Goal: Transaction & Acquisition: Purchase product/service

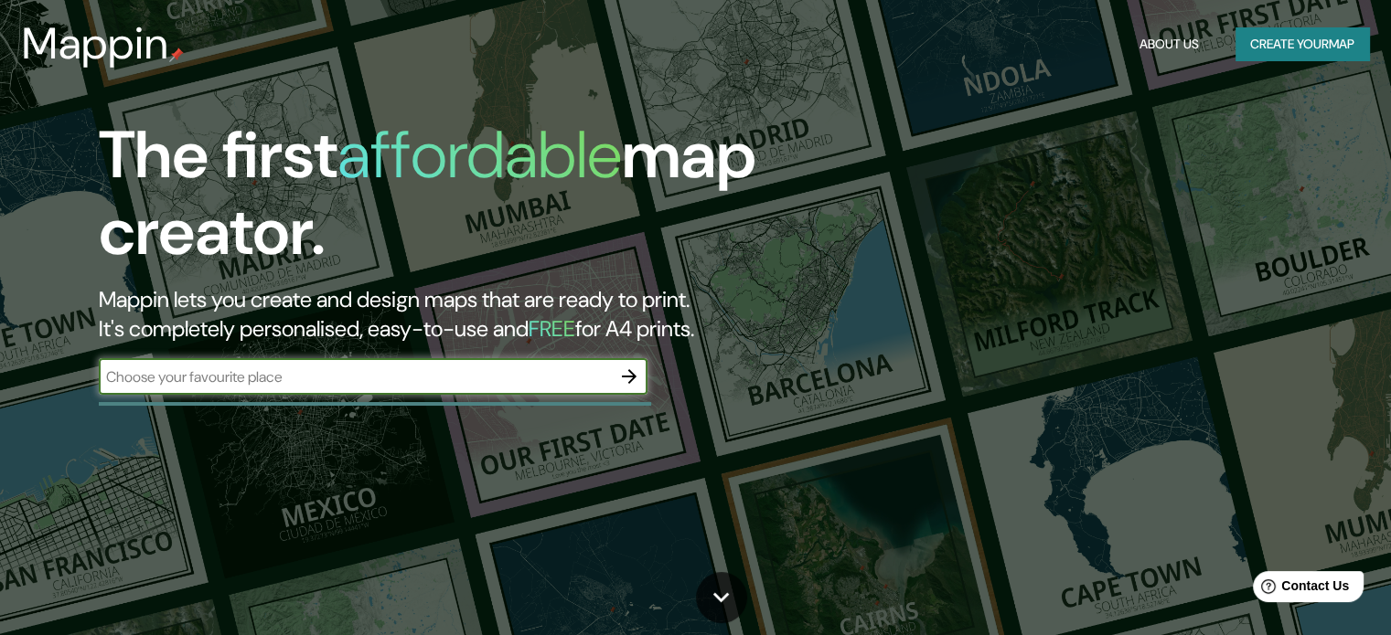
click at [363, 386] on input "text" at bounding box center [355, 377] width 512 height 21
type input "lima"
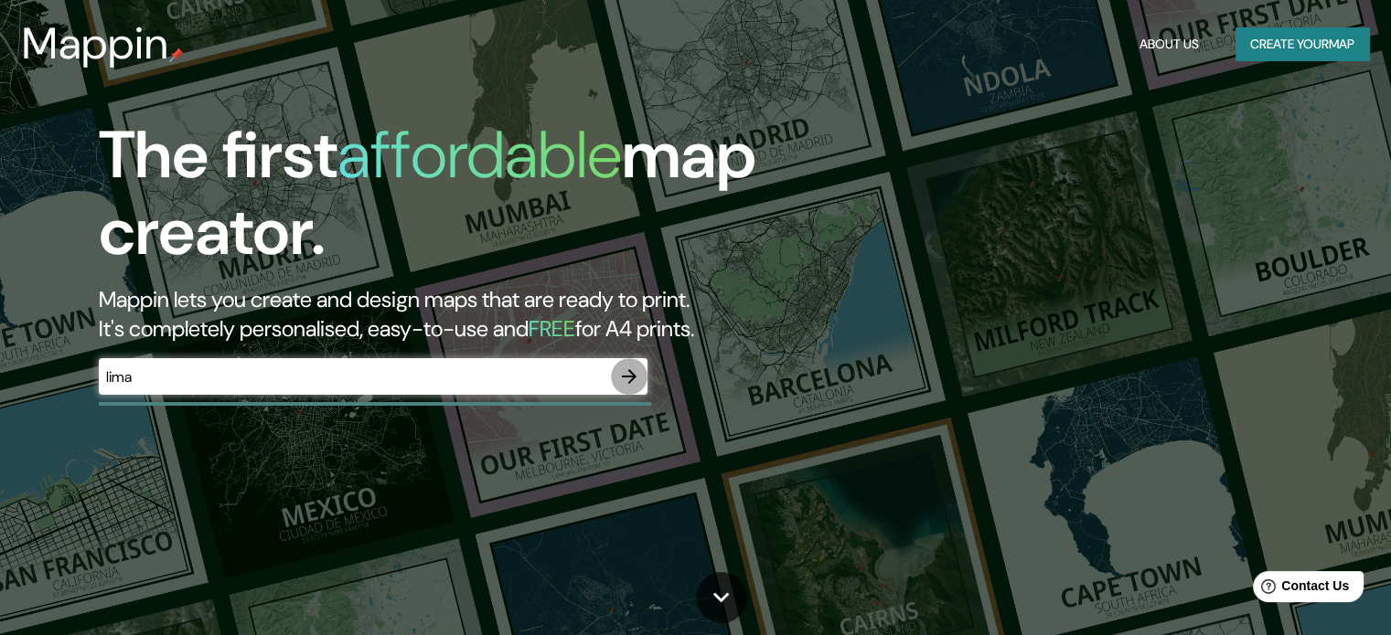
click at [635, 382] on icon "button" at bounding box center [629, 377] width 22 height 22
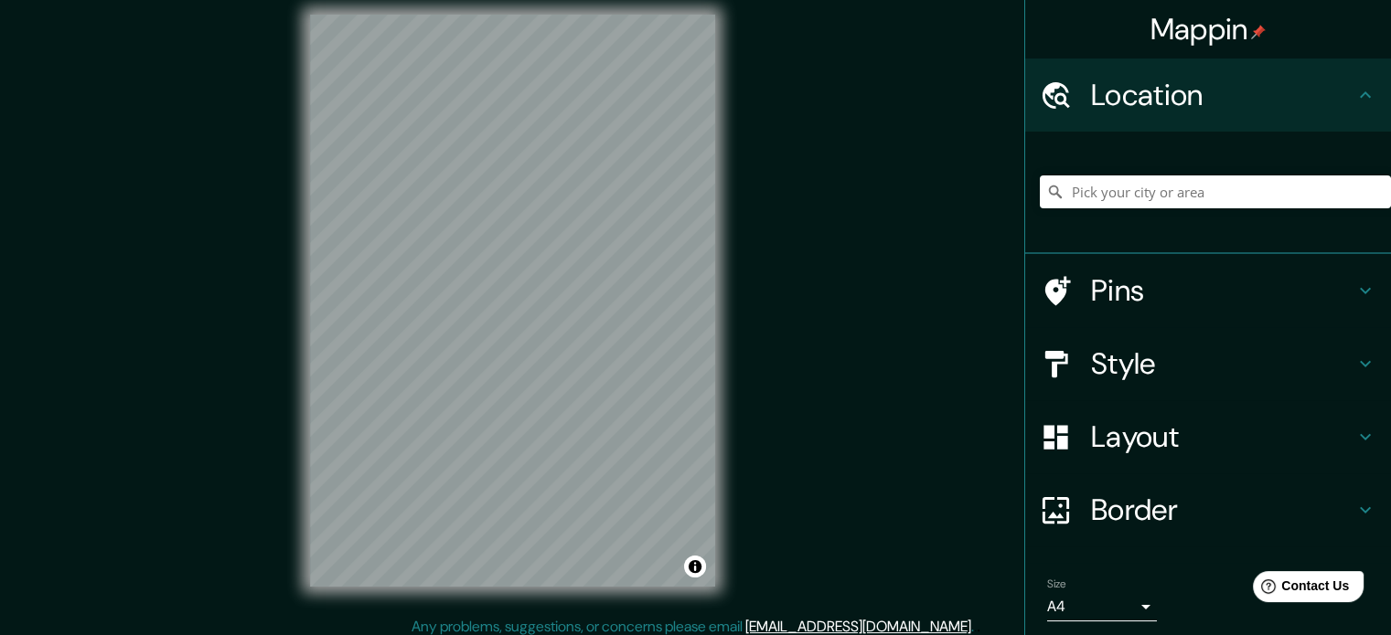
scroll to position [24, 0]
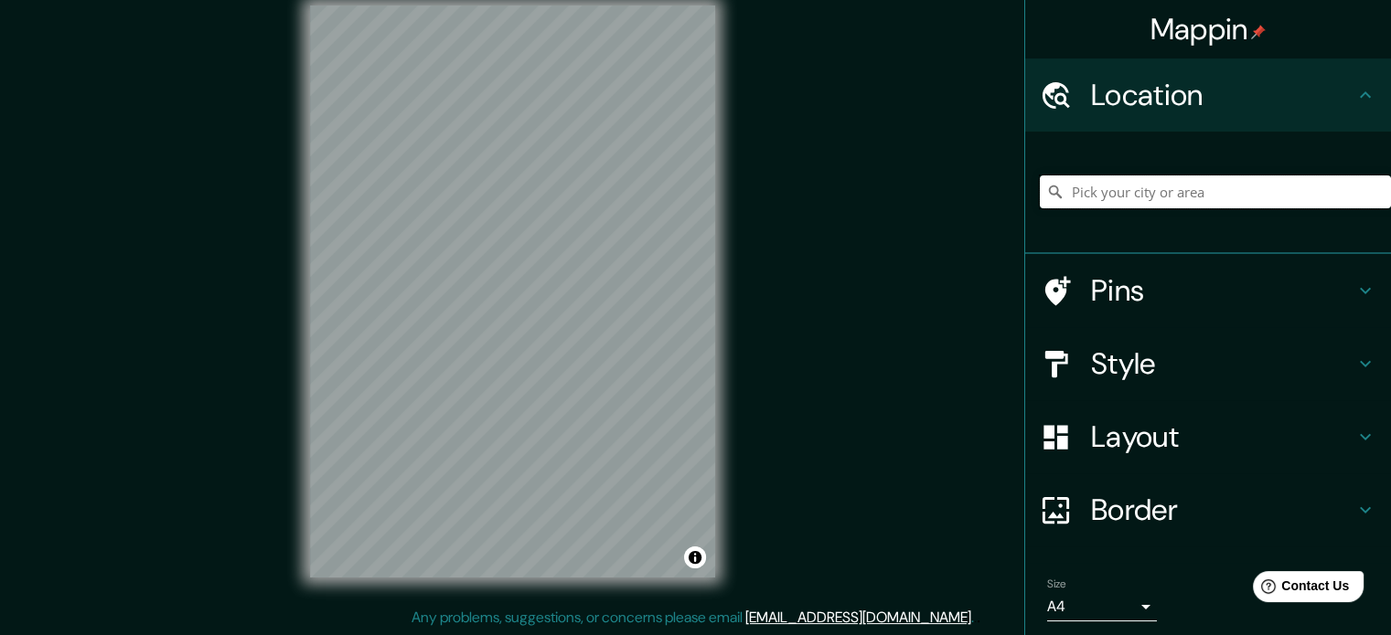
click at [1099, 208] on input "Pick your city or area" at bounding box center [1215, 192] width 351 height 33
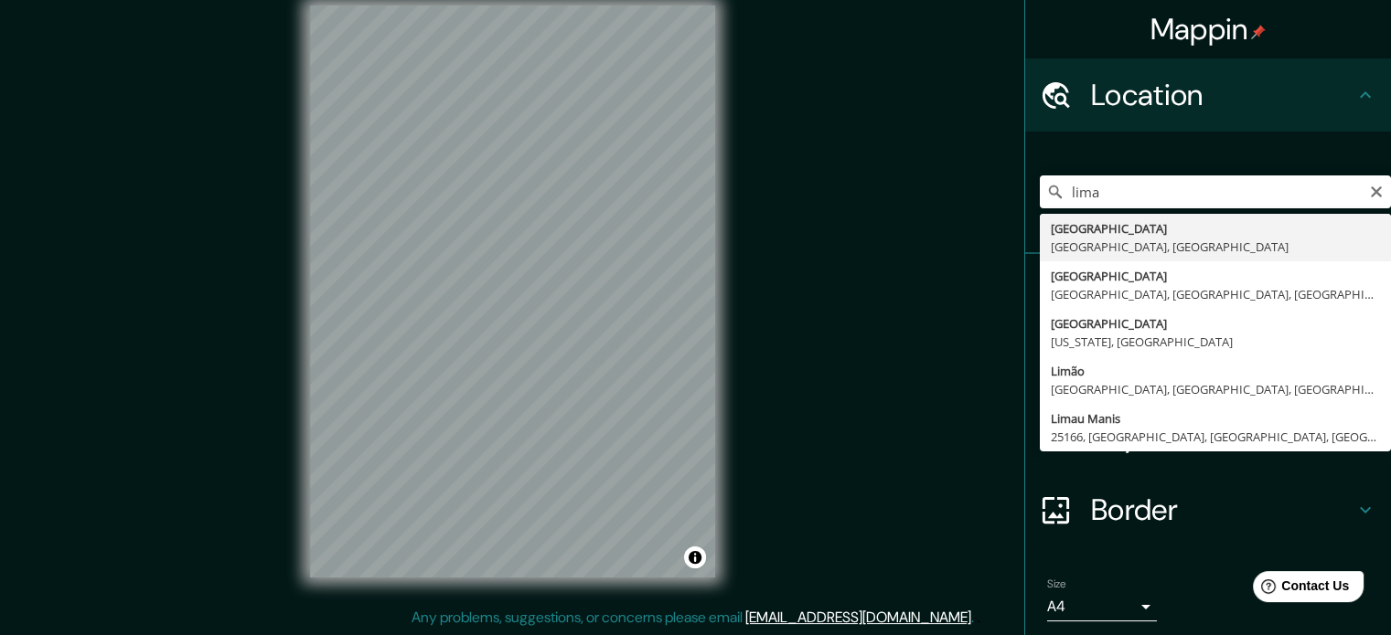
type input "Lima, Provincia de Lima, Perú"
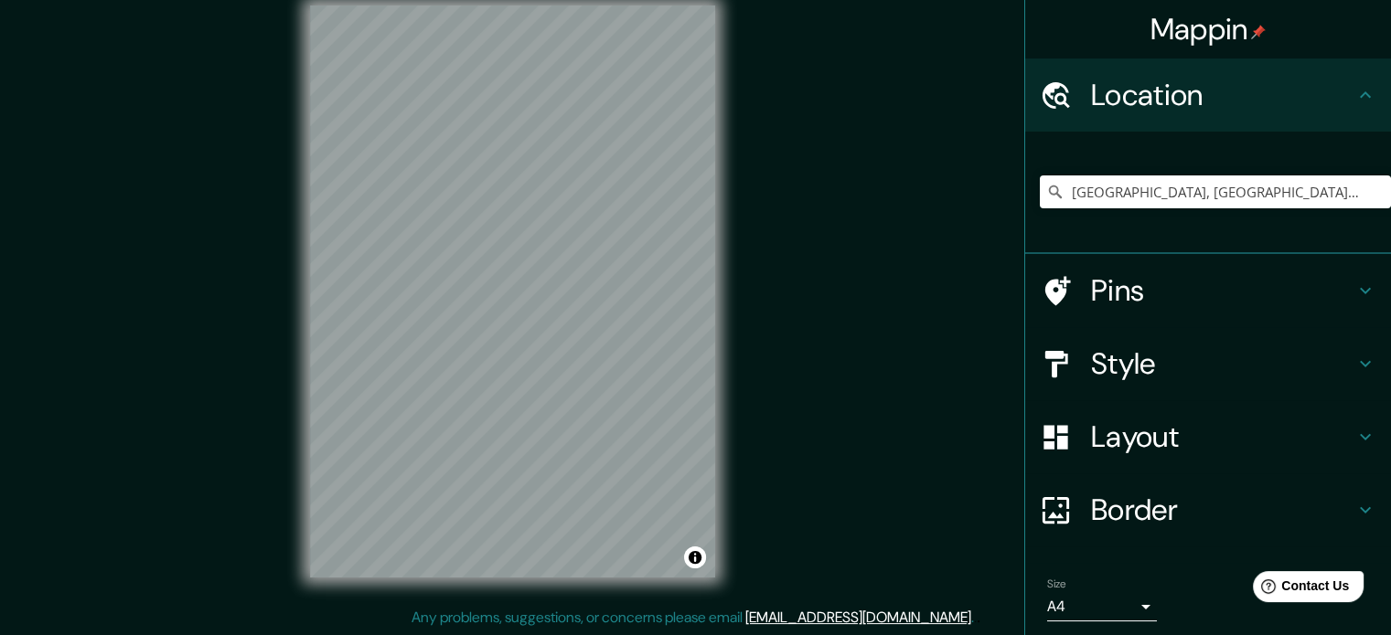
click at [1148, 379] on h4 "Style" at bounding box center [1222, 364] width 263 height 37
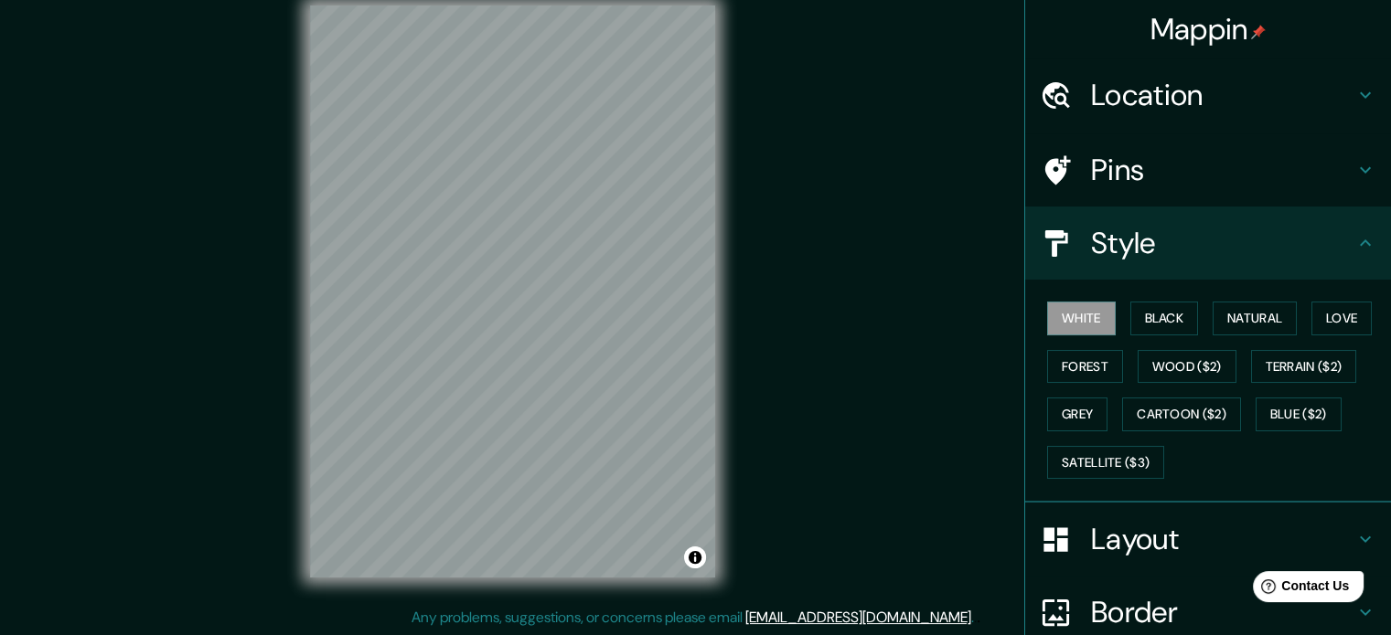
click at [1133, 548] on h4 "Layout" at bounding box center [1222, 539] width 263 height 37
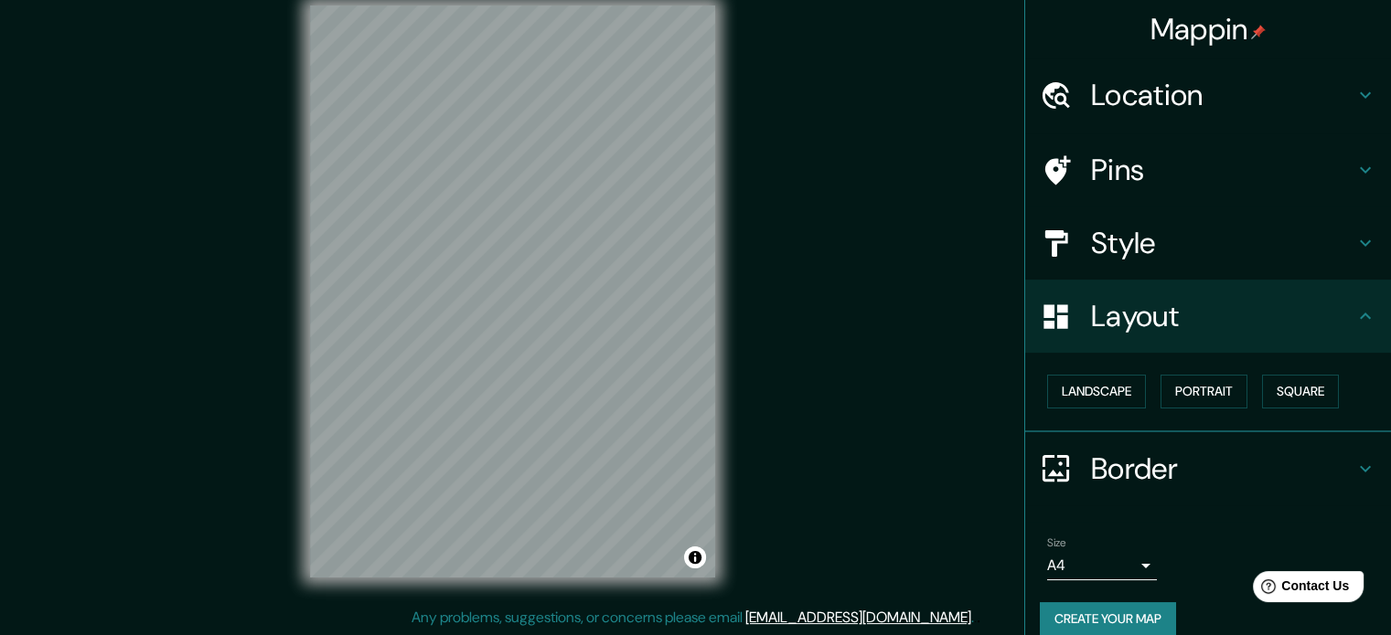
click at [1111, 553] on body "Mappin Location Lima, Provincia de Lima, Perú Pins Style Layout Landscape Portr…" at bounding box center [695, 293] width 1391 height 635
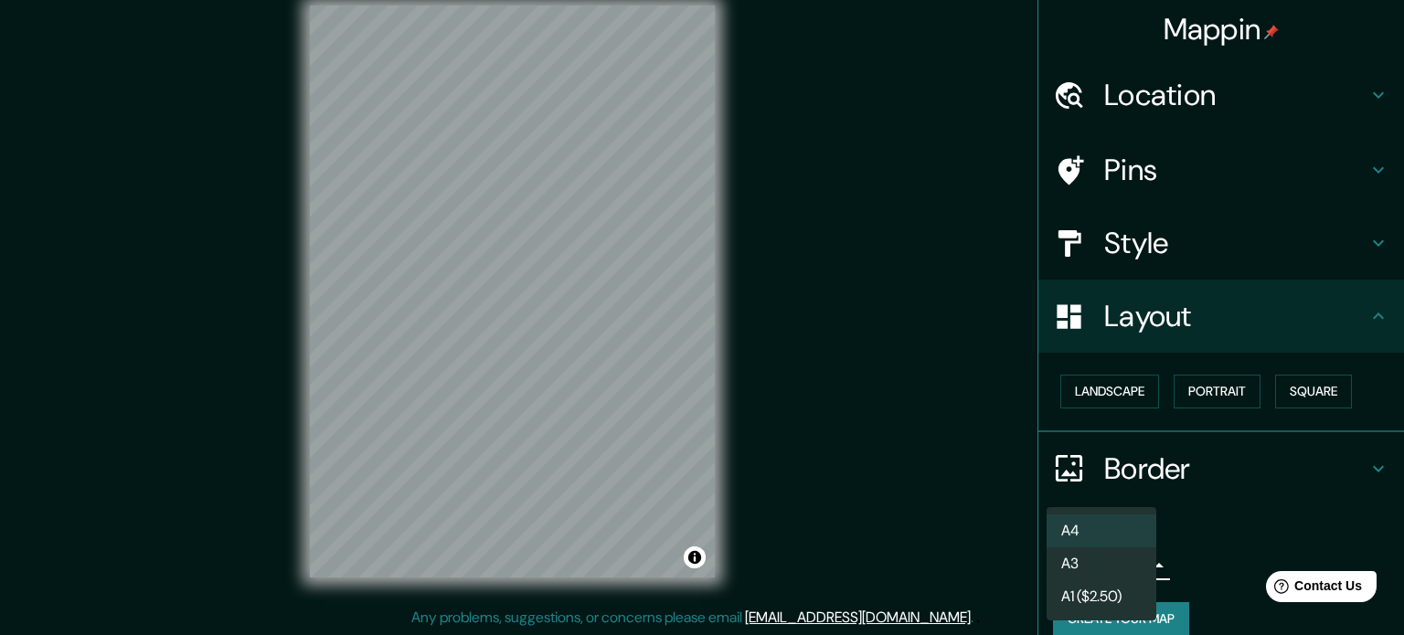
click at [1110, 572] on li "A3" at bounding box center [1102, 564] width 110 height 33
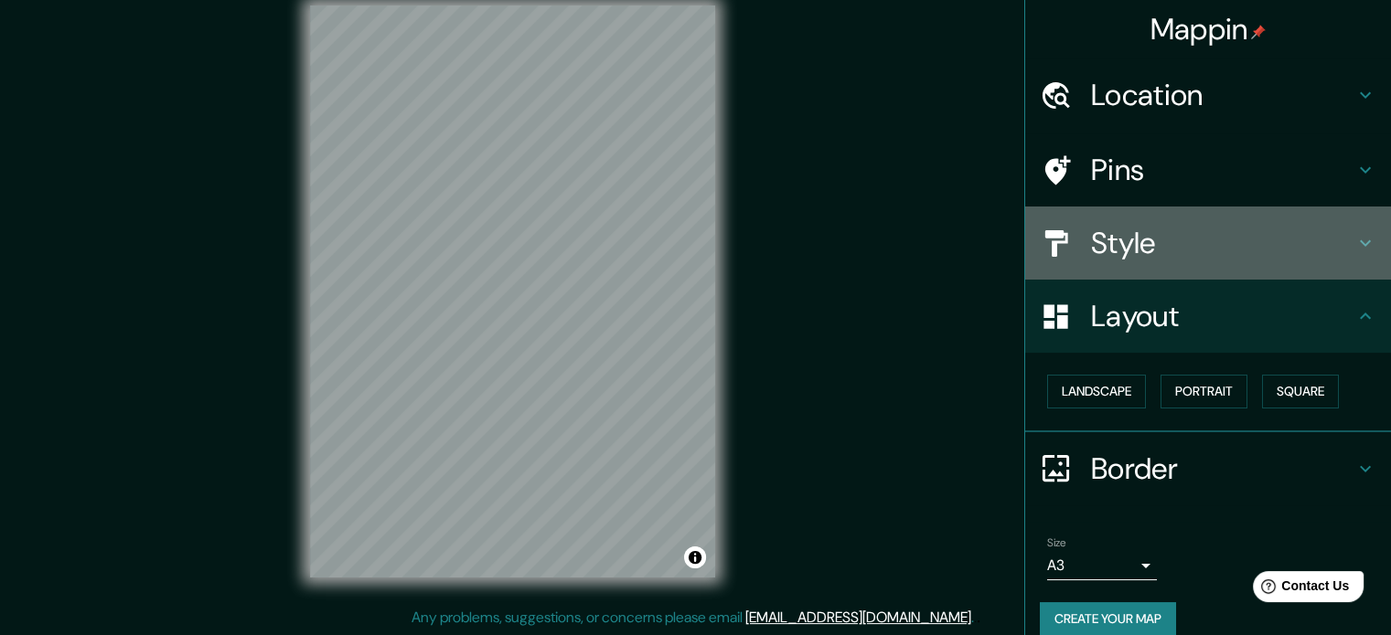
click at [1127, 257] on h4 "Style" at bounding box center [1222, 243] width 263 height 37
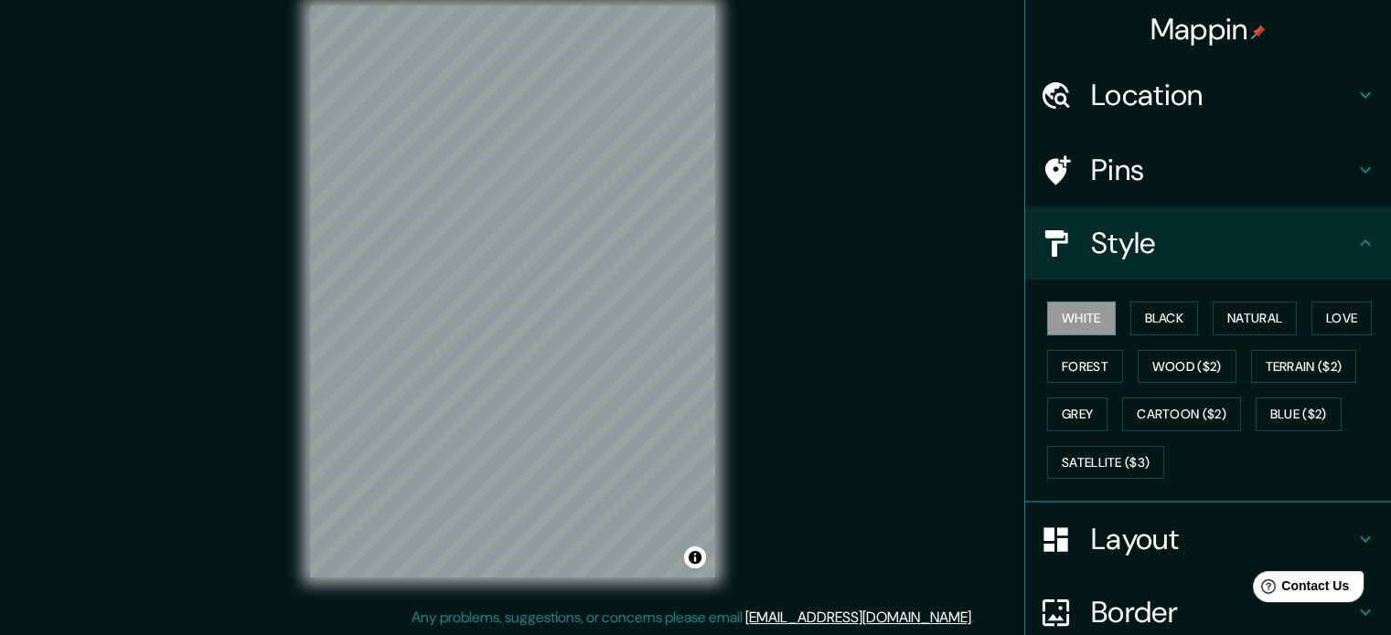
click at [897, 284] on div "Mappin Location Lima, Provincia de Lima, Perú Pins Style White Black Natural Lo…" at bounding box center [695, 306] width 1391 height 660
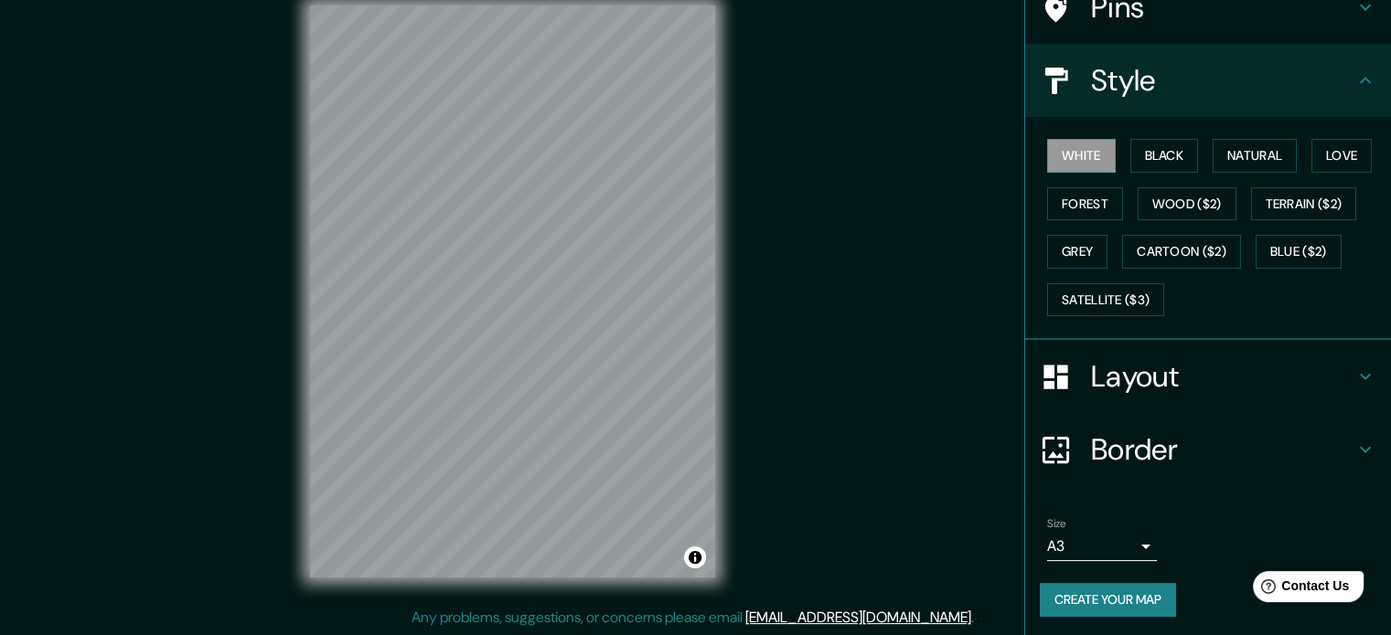
click at [1148, 440] on h4 "Border" at bounding box center [1222, 450] width 263 height 37
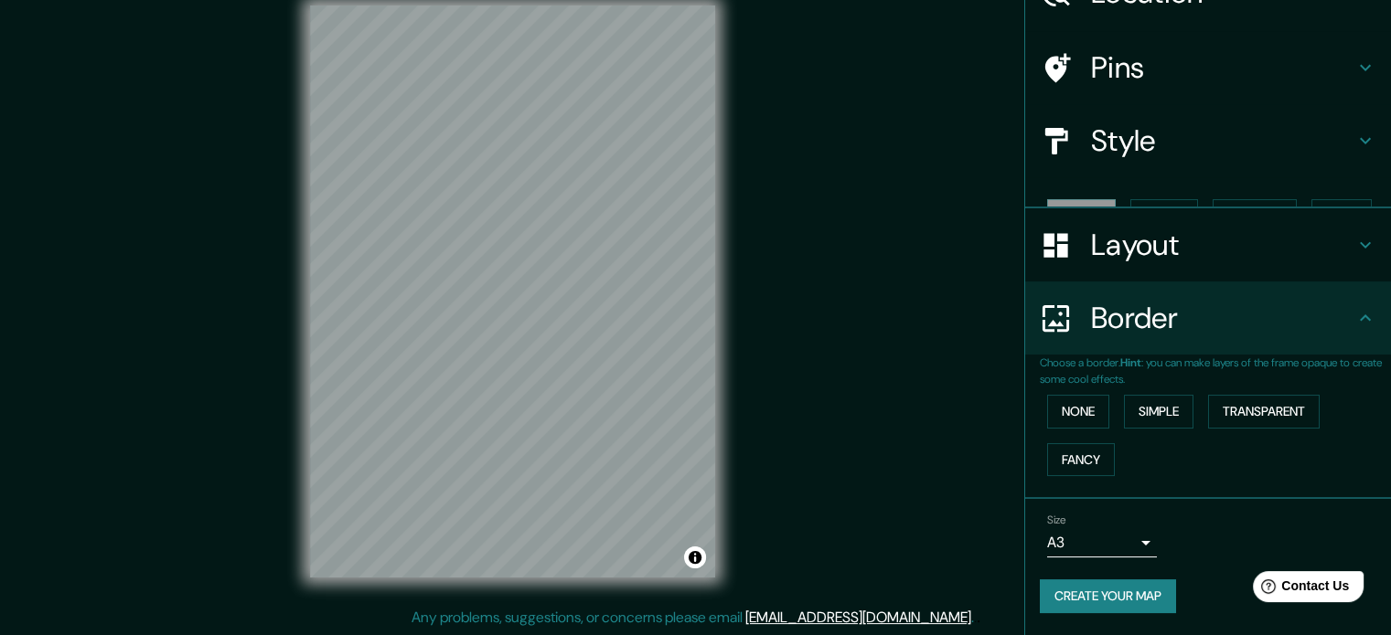
scroll to position [69, 0]
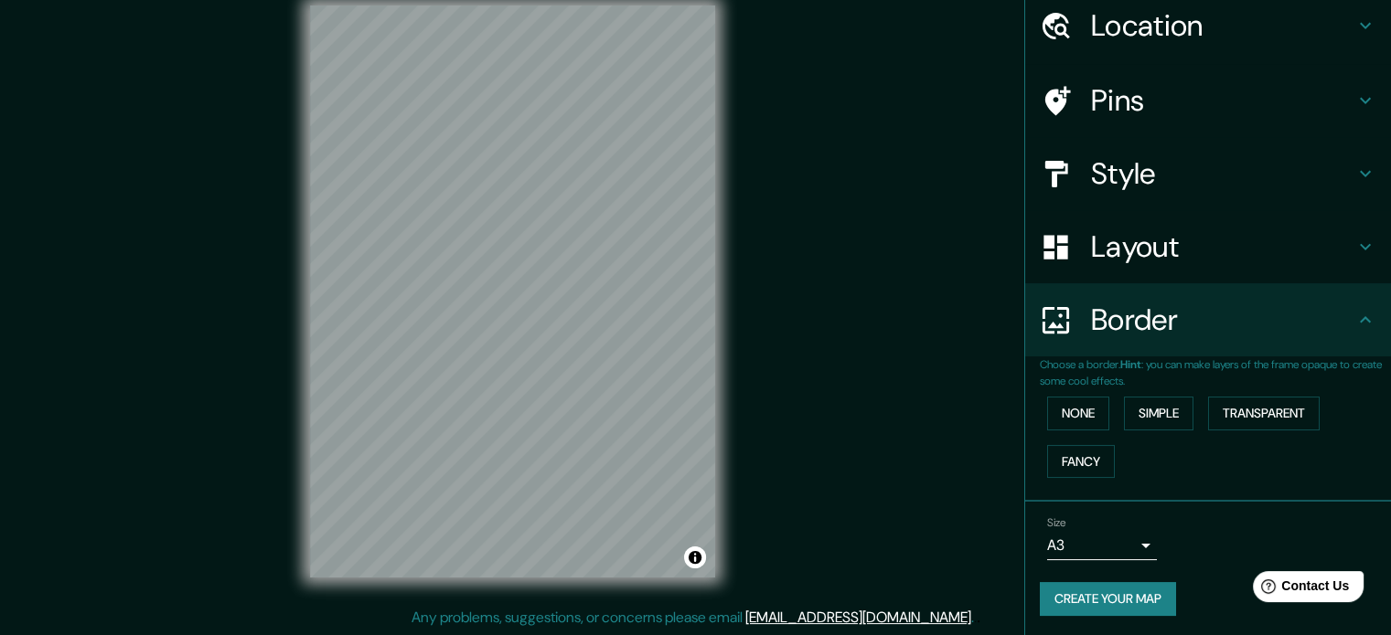
click at [1179, 244] on h4 "Layout" at bounding box center [1222, 247] width 263 height 37
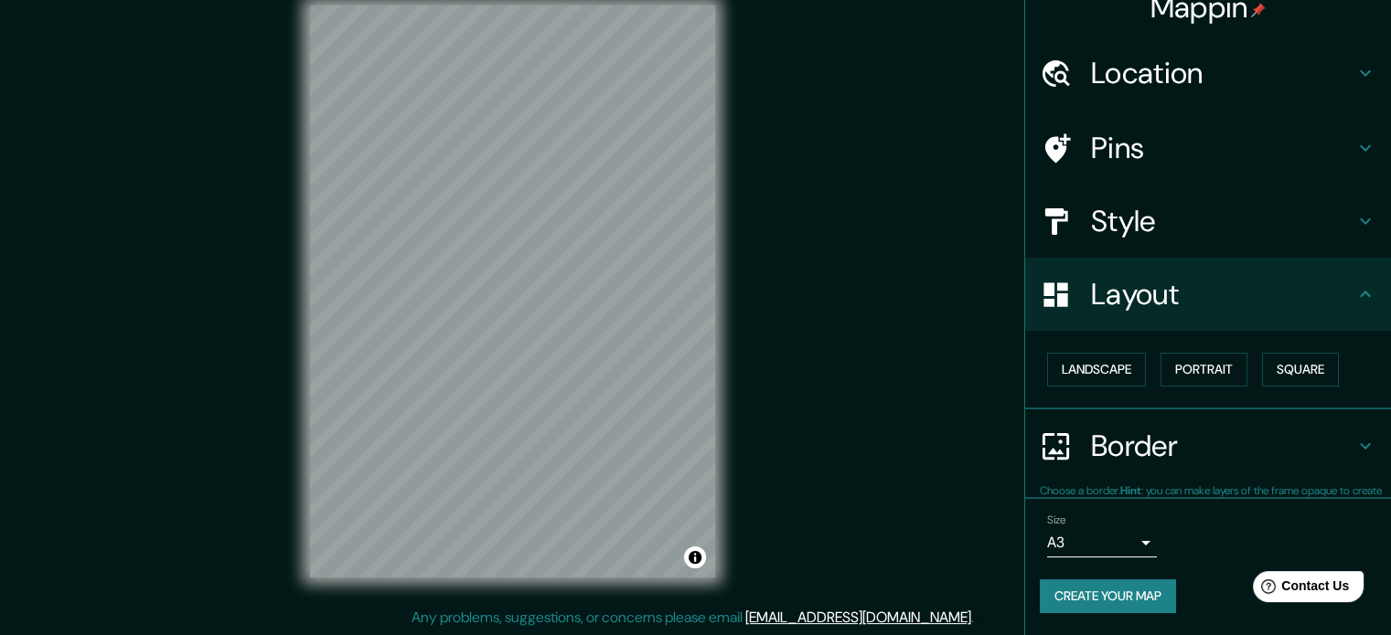
scroll to position [20, 0]
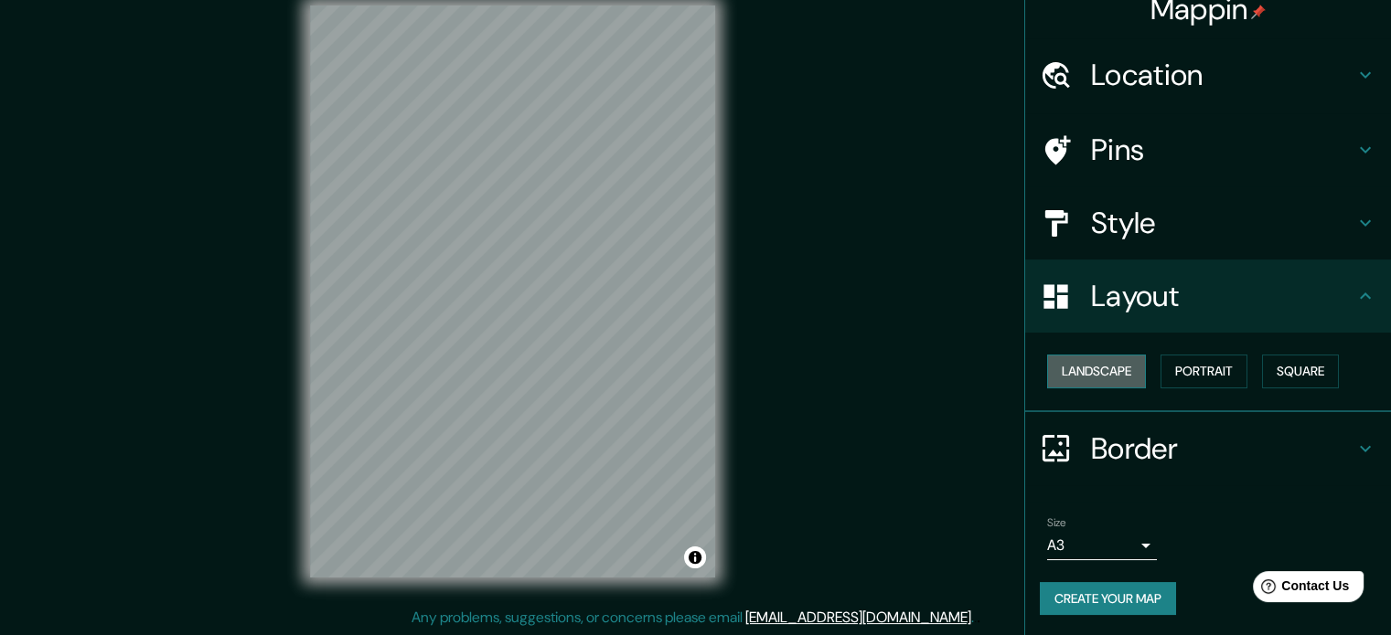
click at [1113, 367] on button "Landscape" at bounding box center [1096, 372] width 99 height 34
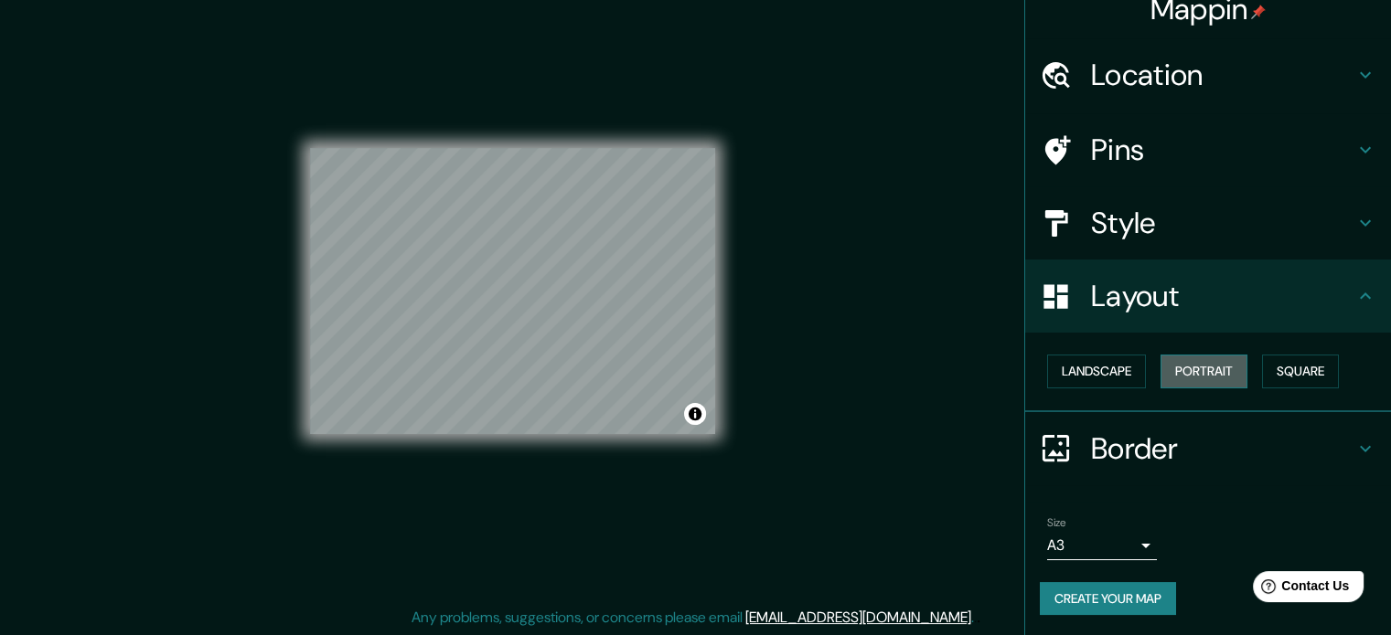
click at [1186, 383] on button "Portrait" at bounding box center [1203, 372] width 87 height 34
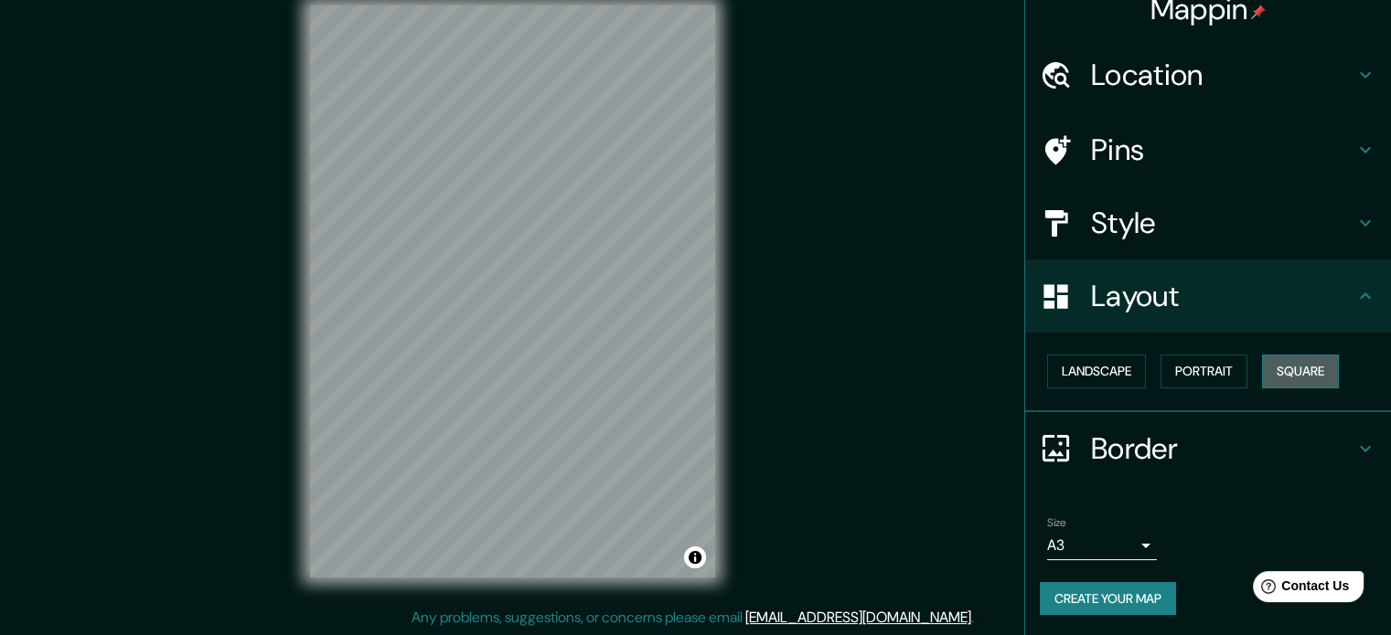
click at [1281, 368] on button "Square" at bounding box center [1300, 372] width 77 height 34
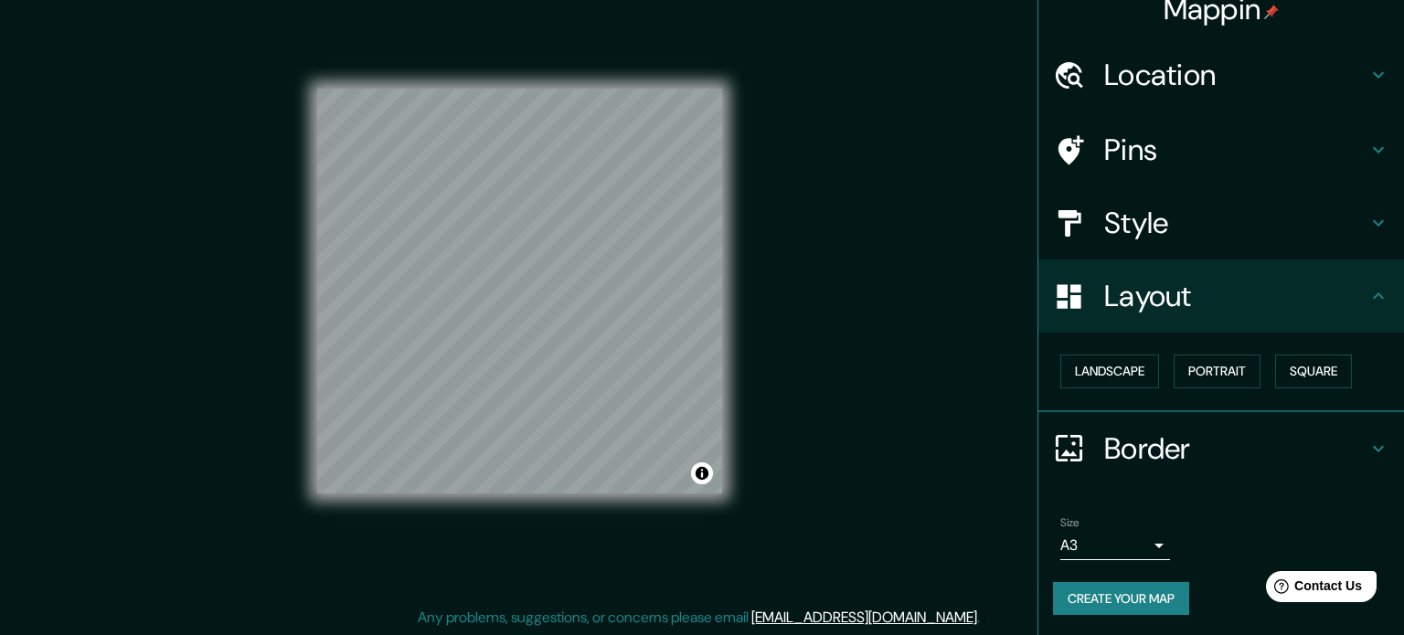
click at [1121, 537] on body "Mappin Location Lima, Provincia de Lima, Perú Pins Style Layout Landscape Portr…" at bounding box center [702, 293] width 1404 height 635
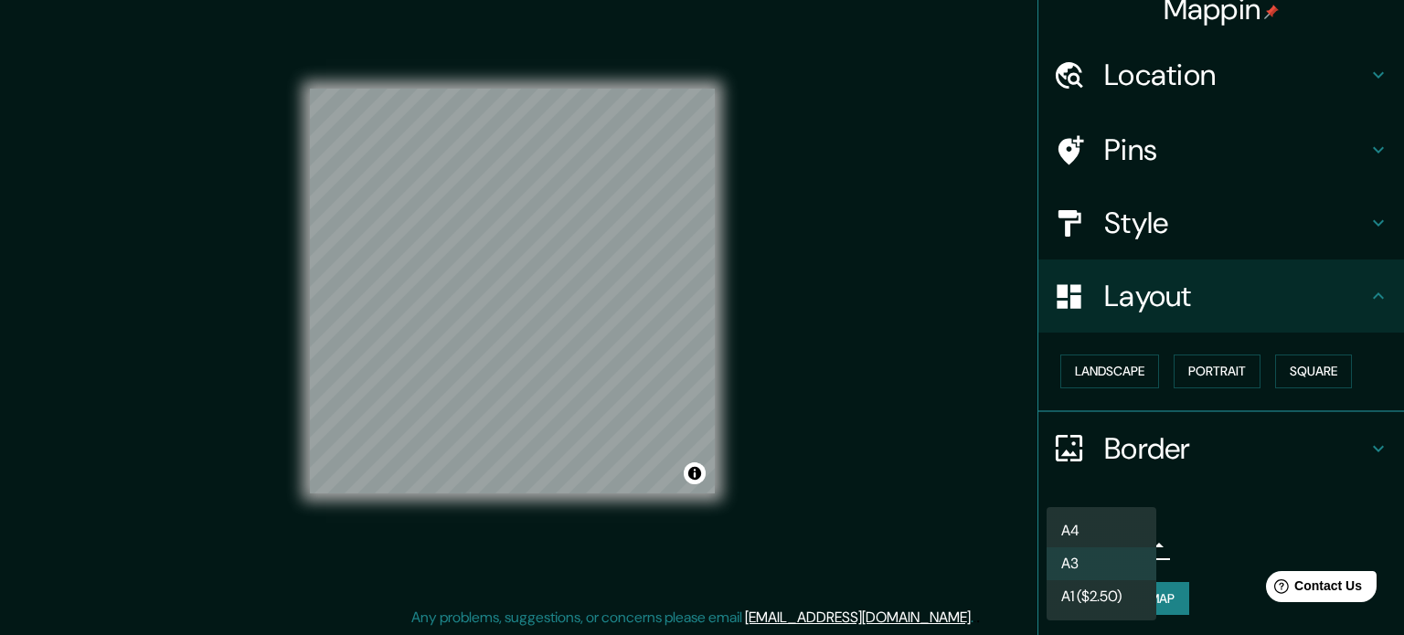
click at [1115, 604] on li "A1 ($2.50)" at bounding box center [1102, 597] width 110 height 33
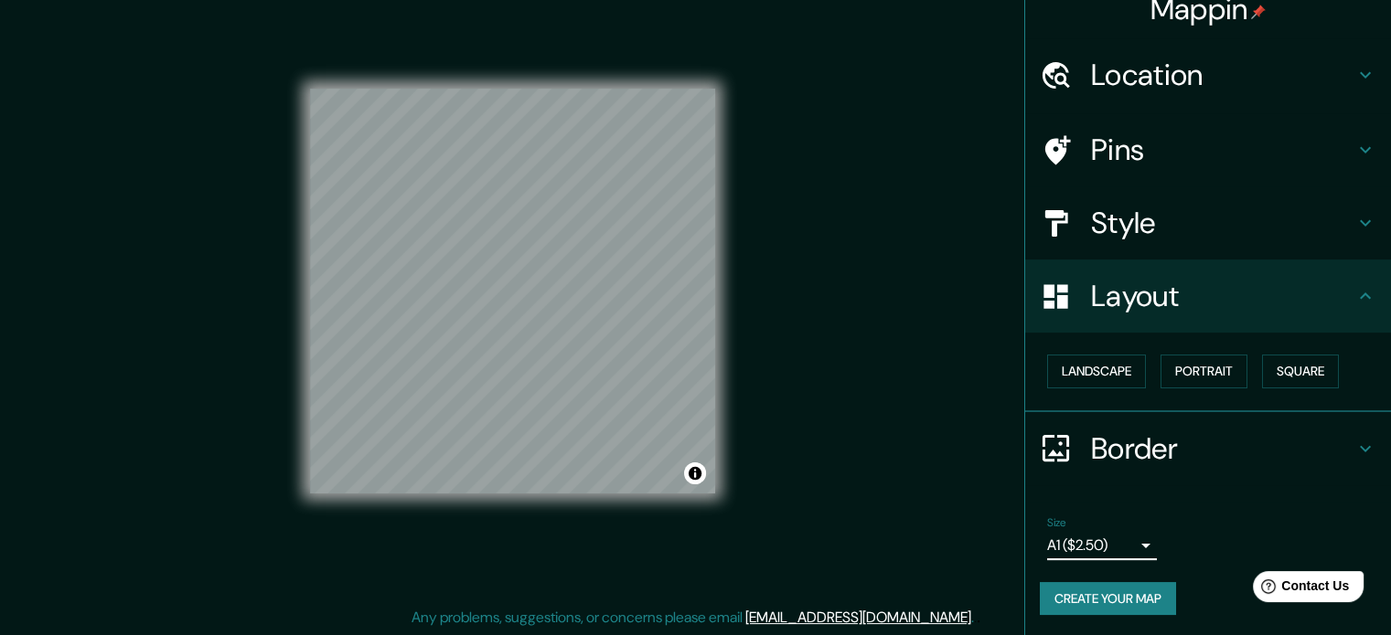
click at [1134, 279] on h4 "Layout" at bounding box center [1222, 296] width 263 height 37
click at [1128, 319] on div "Layout" at bounding box center [1208, 296] width 366 height 73
click at [1166, 374] on button "Portrait" at bounding box center [1203, 372] width 87 height 34
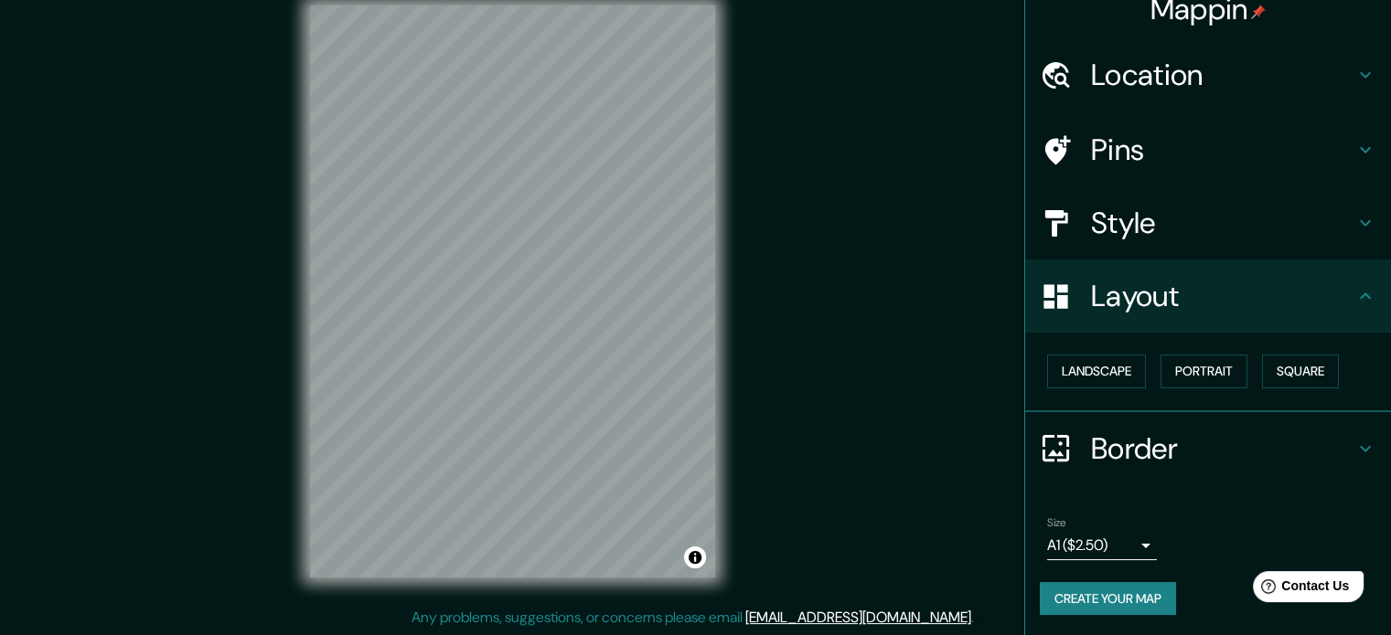
click at [823, 272] on div "Mappin Location Lima, Provincia de Lima, Perú Pins Style Layout Landscape Portr…" at bounding box center [695, 306] width 1391 height 660
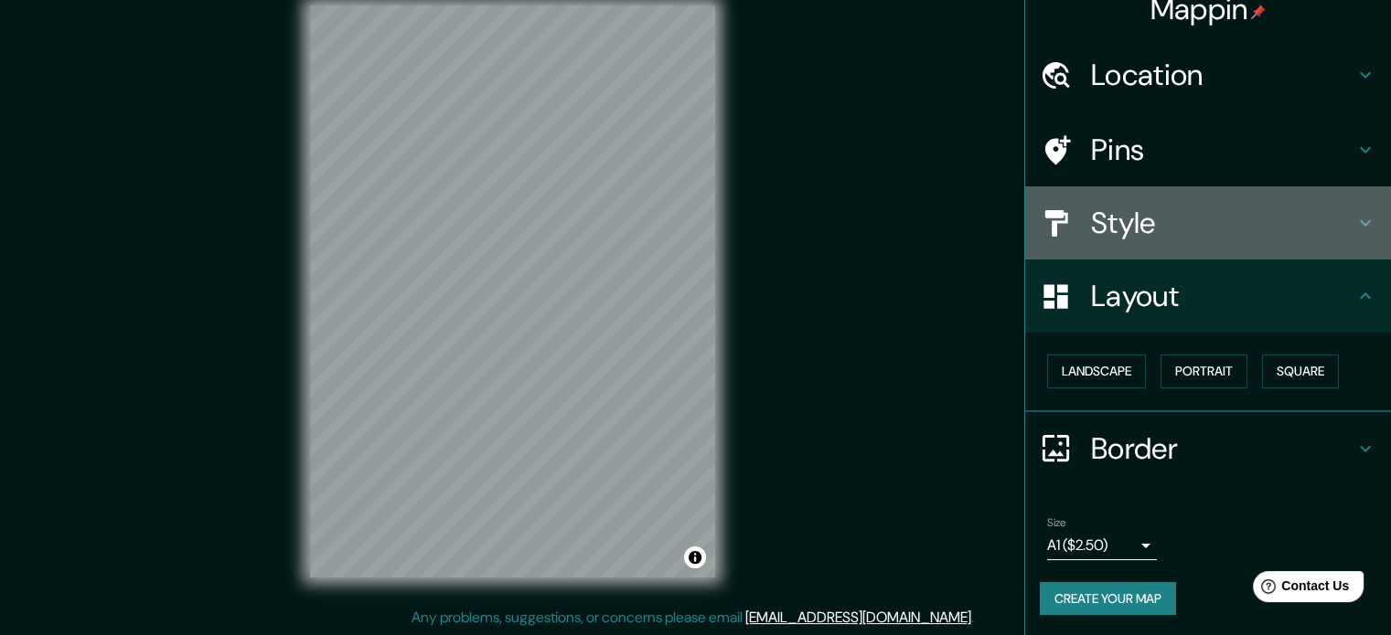
click at [1169, 213] on h4 "Style" at bounding box center [1222, 223] width 263 height 37
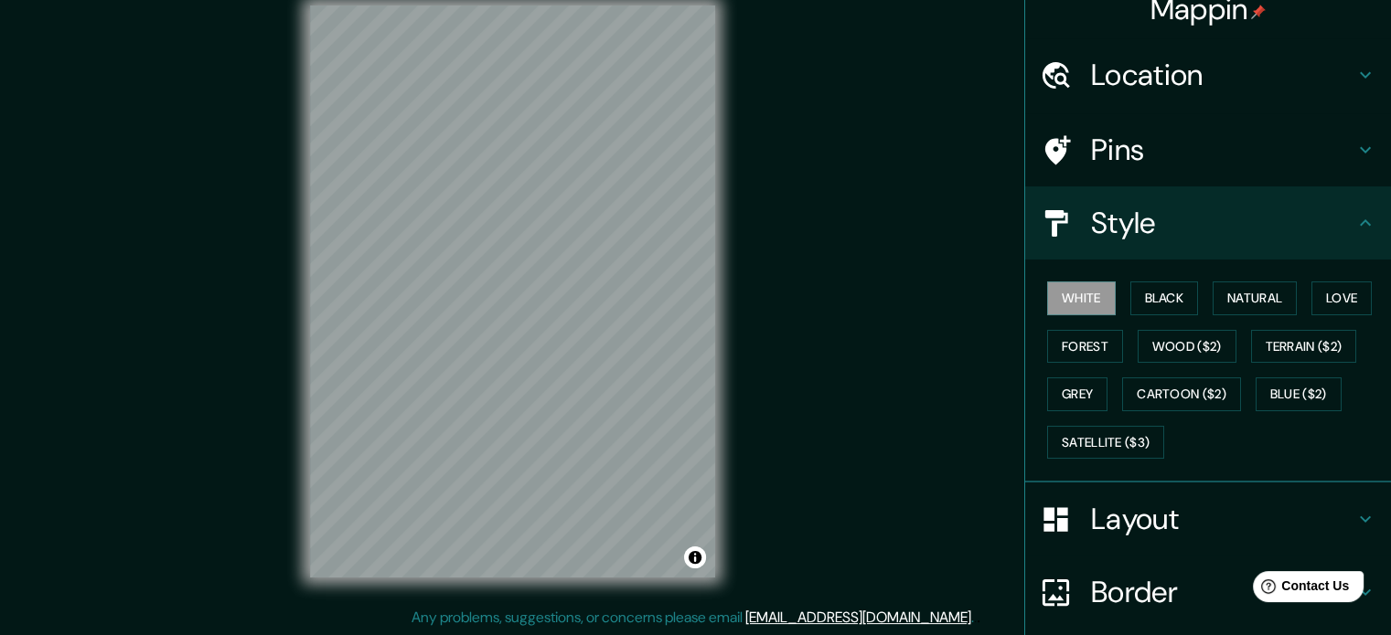
click at [795, 553] on div "Mappin Location Lima, Provincia de Lima, Perú Pins Style White Black Natural Lo…" at bounding box center [695, 306] width 1391 height 660
click at [0, 27] on div "Mappin Location Lima, Provincia de Lima, Perú Pins Style White Black Natural Lo…" at bounding box center [695, 306] width 1391 height 660
click at [765, 264] on div "Mappin Location Lima, Provincia de Lima, Perú Pins Style White Black Natural Lo…" at bounding box center [695, 306] width 1391 height 660
click at [2, 304] on div "Mappin Location Lima, Provincia de Lima, Perú Pins Style White Black Natural Lo…" at bounding box center [695, 306] width 1391 height 660
click at [1142, 308] on div "Mappin Location Lima, Provincia de Lima, Perú Pins Style White Black Natural Lo…" at bounding box center [695, 306] width 1391 height 660
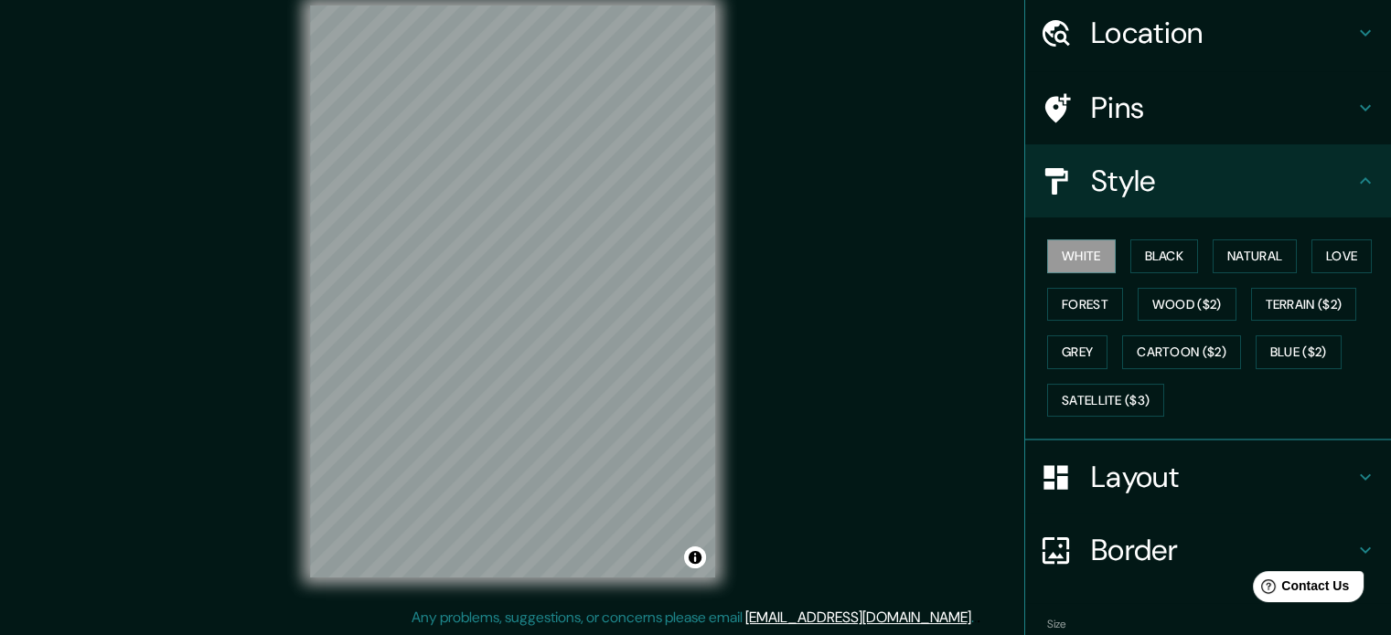
scroll to position [163, 0]
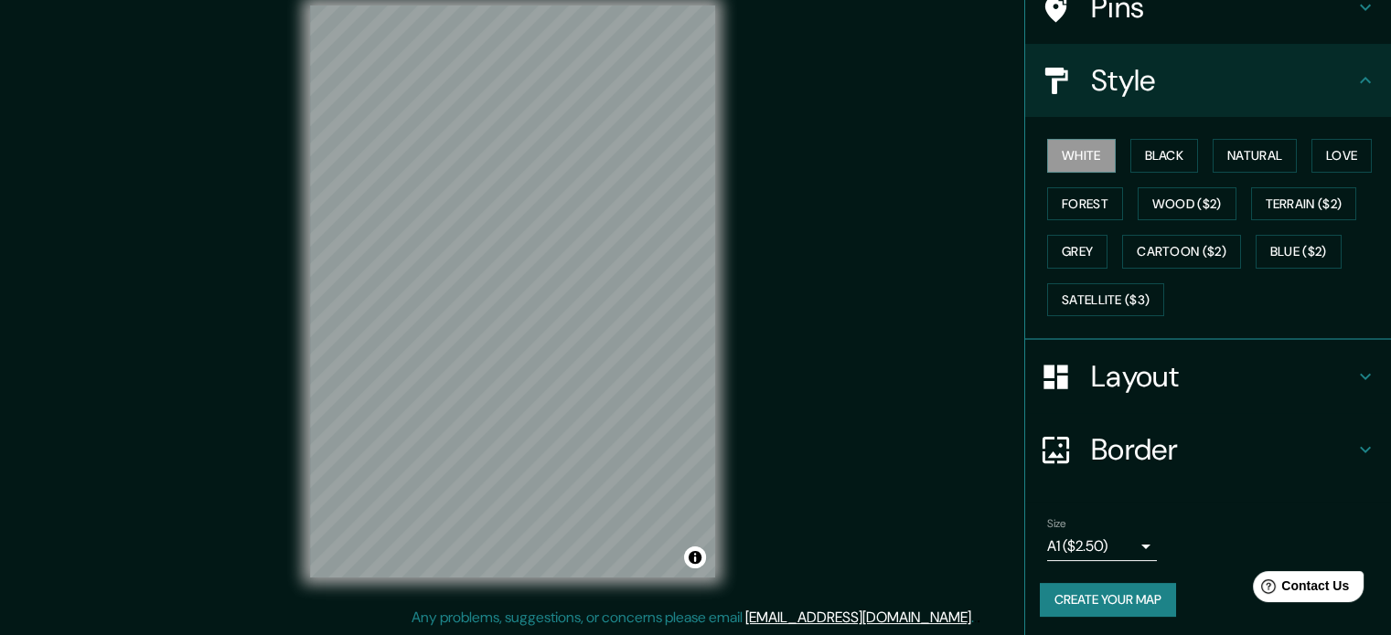
click at [1078, 529] on body "Mappin Location Lima, Provincia de Lima, Perú Pins Style White Black Natural Lo…" at bounding box center [695, 293] width 1391 height 635
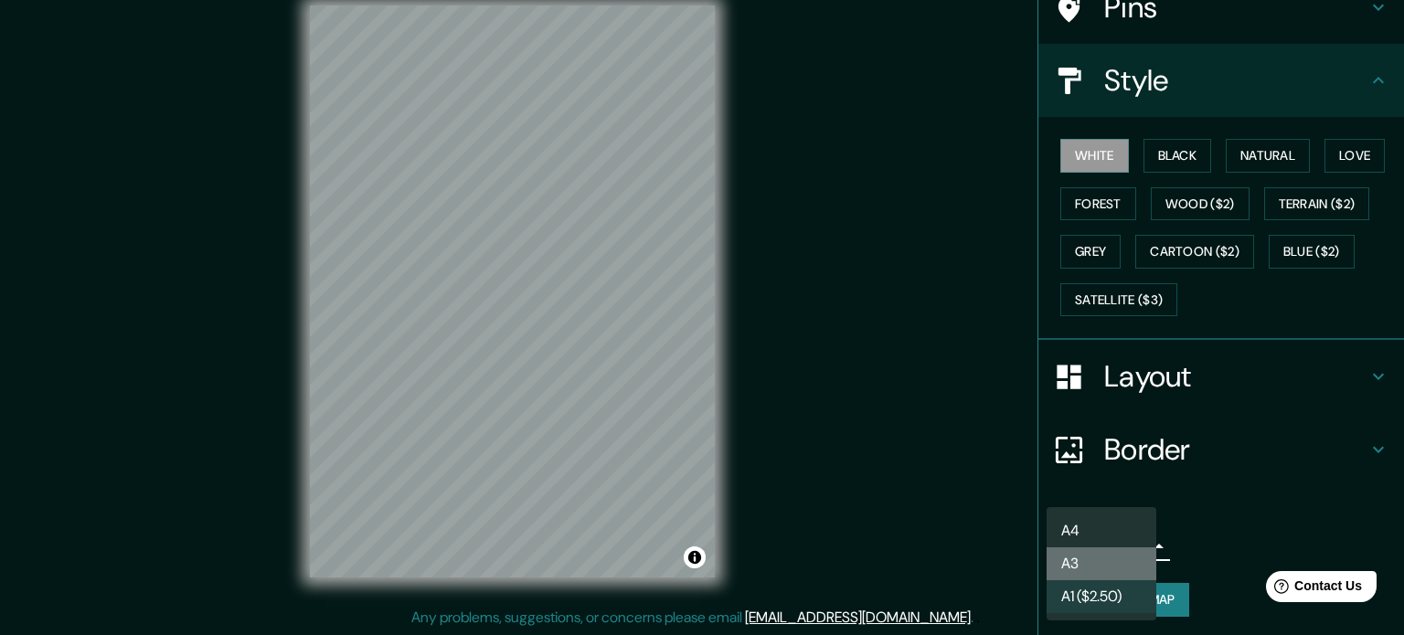
click at [1095, 554] on li "A3" at bounding box center [1102, 564] width 110 height 33
type input "a4"
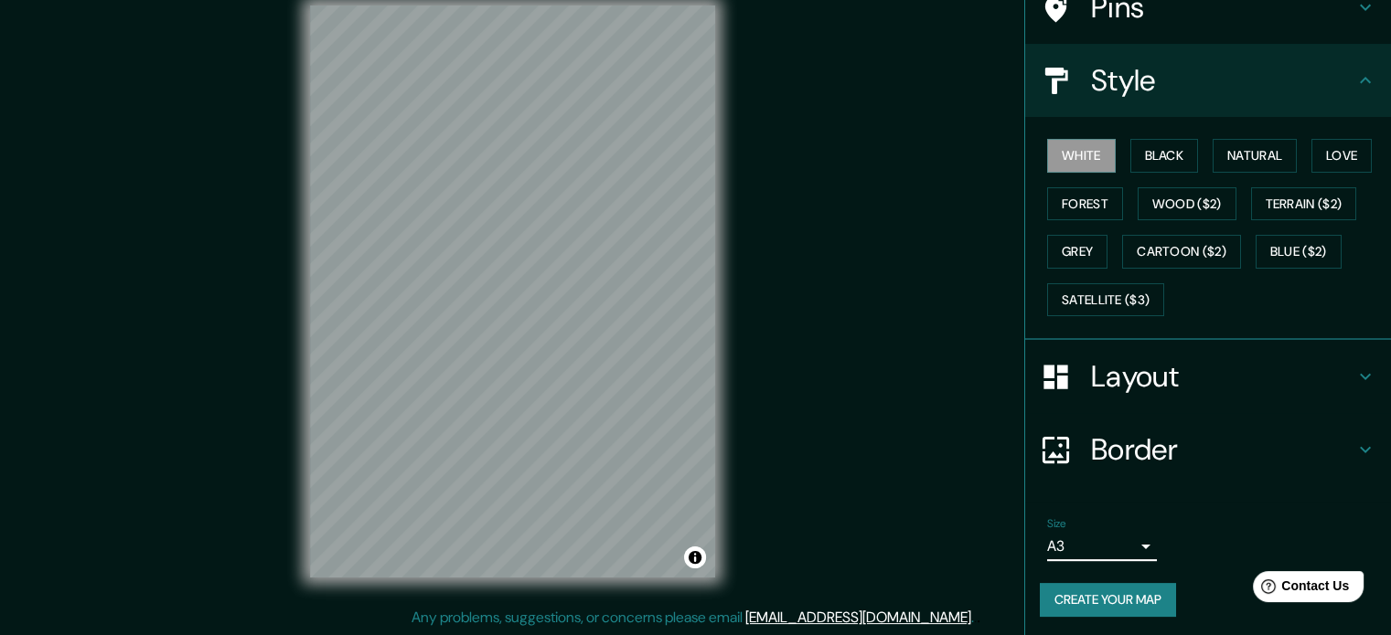
click at [1111, 585] on button "Create your map" at bounding box center [1108, 600] width 136 height 34
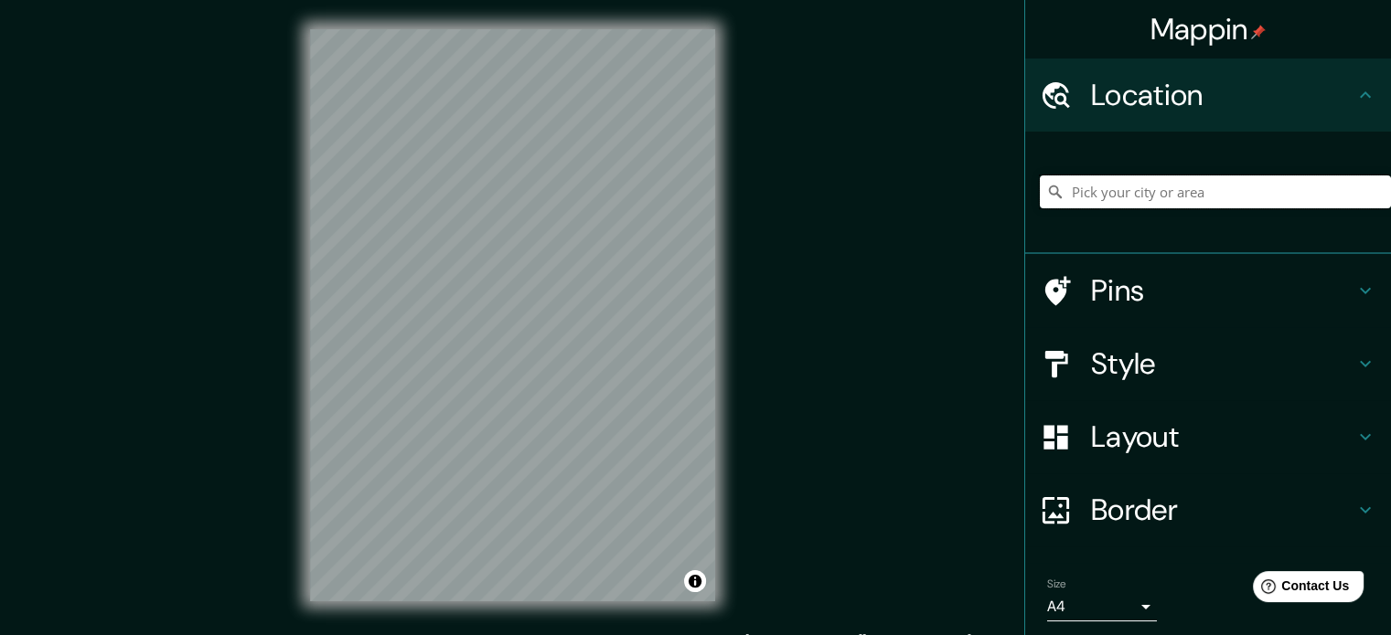
click at [1182, 175] on div at bounding box center [1215, 191] width 351 height 91
type input "[GEOGRAPHIC_DATA], [GEOGRAPHIC_DATA], [GEOGRAPHIC_DATA]"
click at [597, 607] on div "© Mapbox © OpenStreetMap Improve this map" at bounding box center [513, 315] width 464 height 631
click at [0, 79] on div "Mappin Location Lima, Provincia de Lima, Perú Lima Provincia de Lima, Perú Lima…" at bounding box center [695, 330] width 1391 height 660
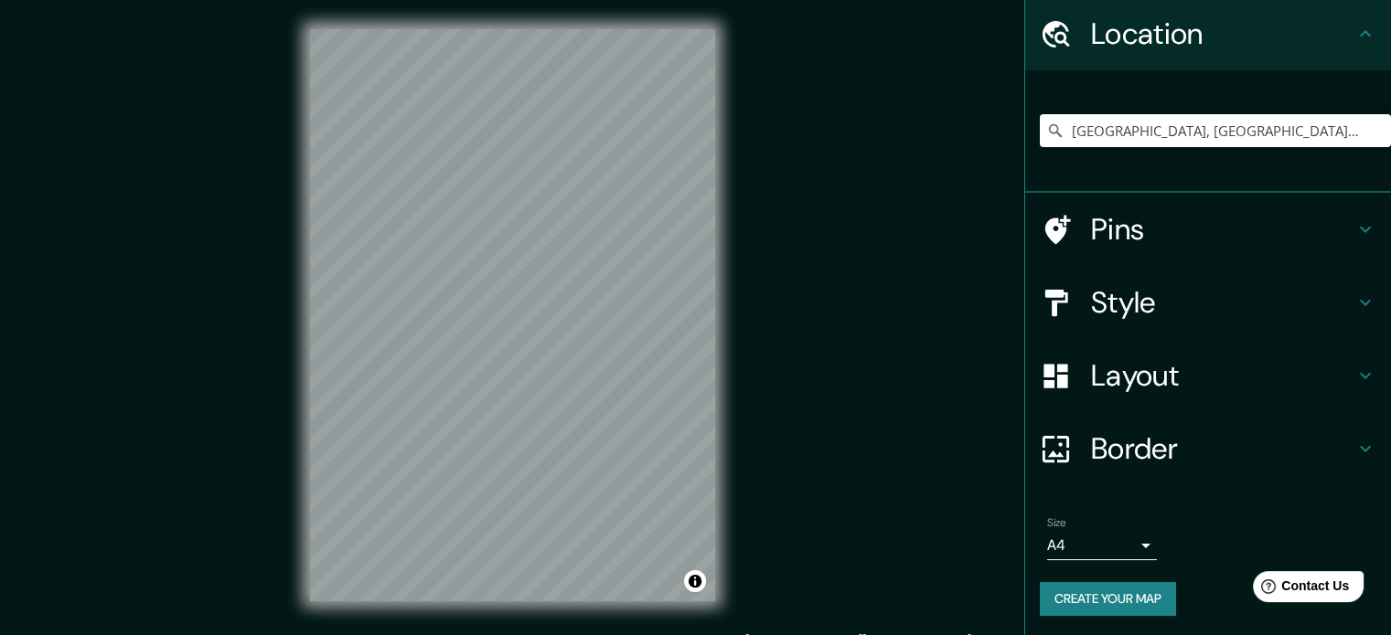
scroll to position [62, 0]
click at [1108, 557] on body "Mappin Location Lima, Provincia de Lima, Perú Lima Provincia de Lima, Perú Lima…" at bounding box center [695, 317] width 1391 height 635
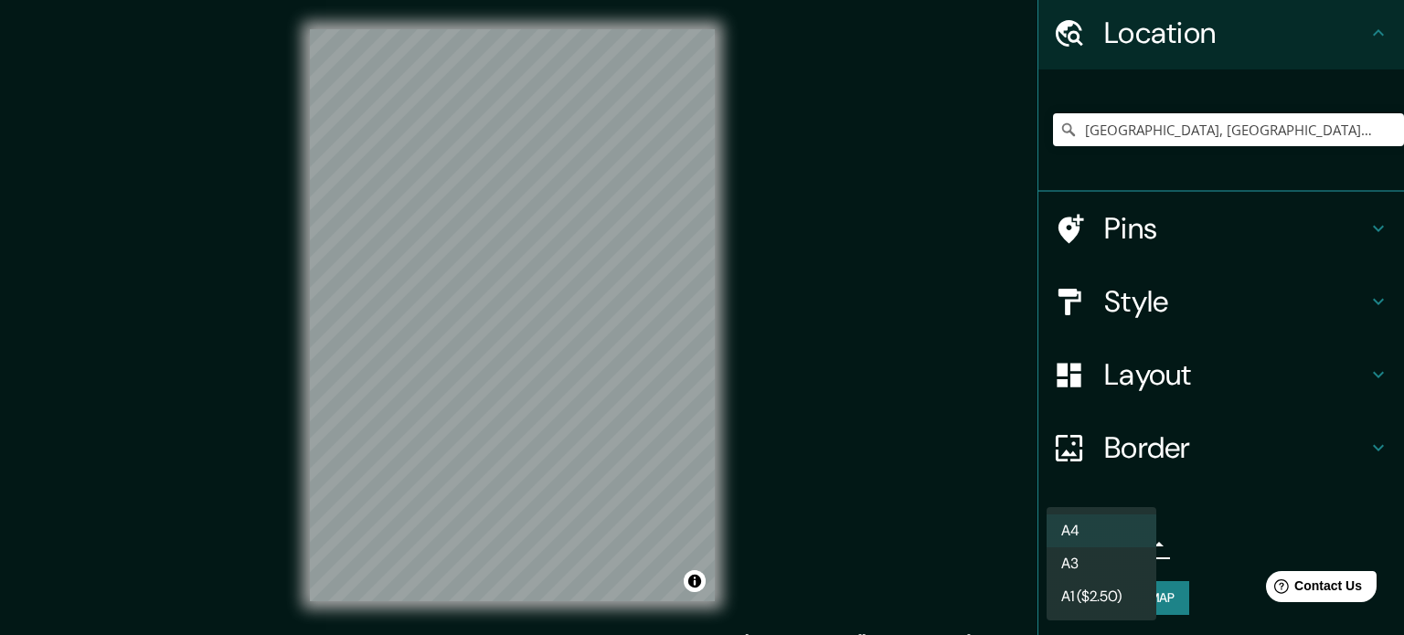
click at [1093, 566] on li "A3" at bounding box center [1102, 564] width 110 height 33
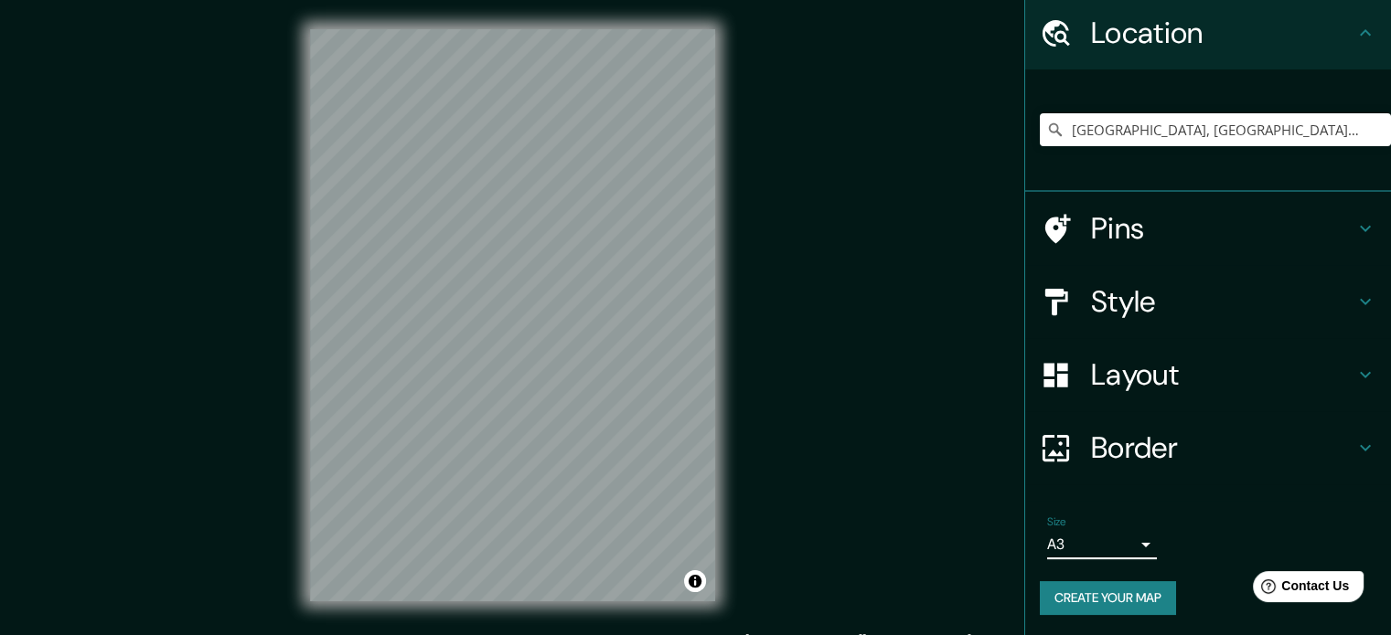
click at [1115, 593] on button "Create your map" at bounding box center [1108, 598] width 136 height 34
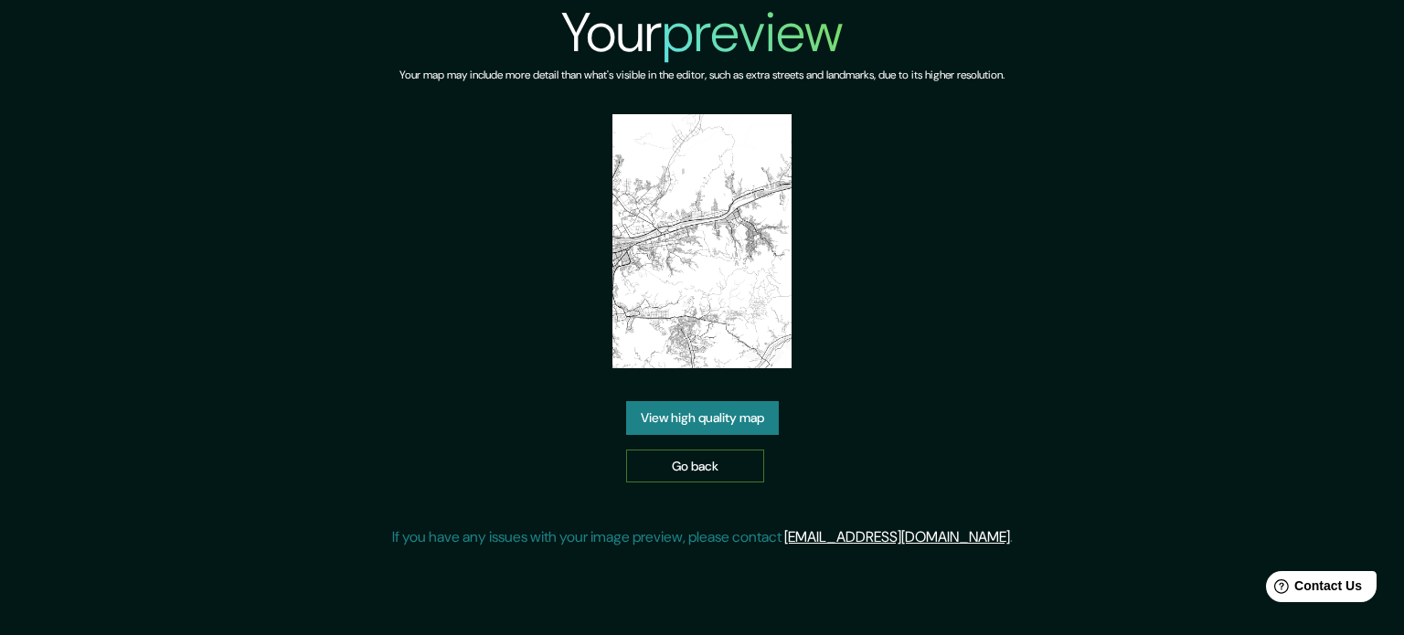
click at [697, 471] on link "Go back" at bounding box center [695, 467] width 138 height 34
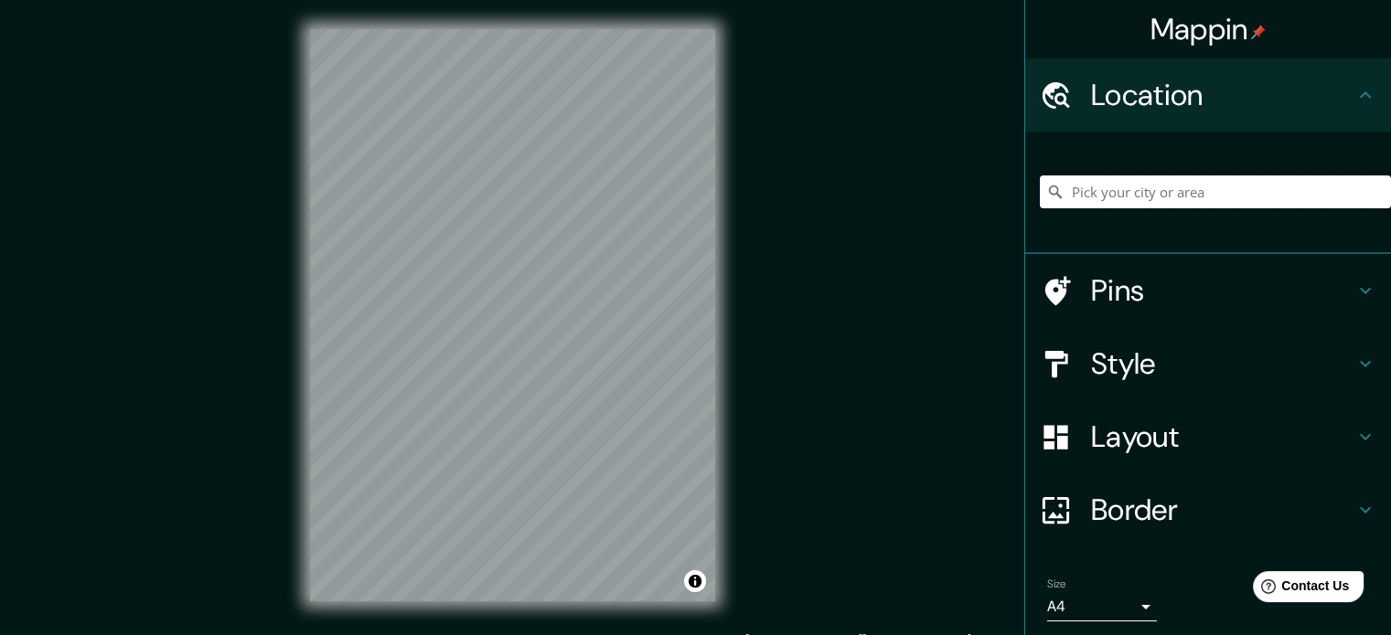
click at [1100, 197] on input "Pick your city or area" at bounding box center [1215, 192] width 351 height 33
type input "Lima, Provincia de Lima, Perú"
click at [717, 130] on div "© Mapbox © OpenStreetMap Improve this map" at bounding box center [513, 315] width 464 height 631
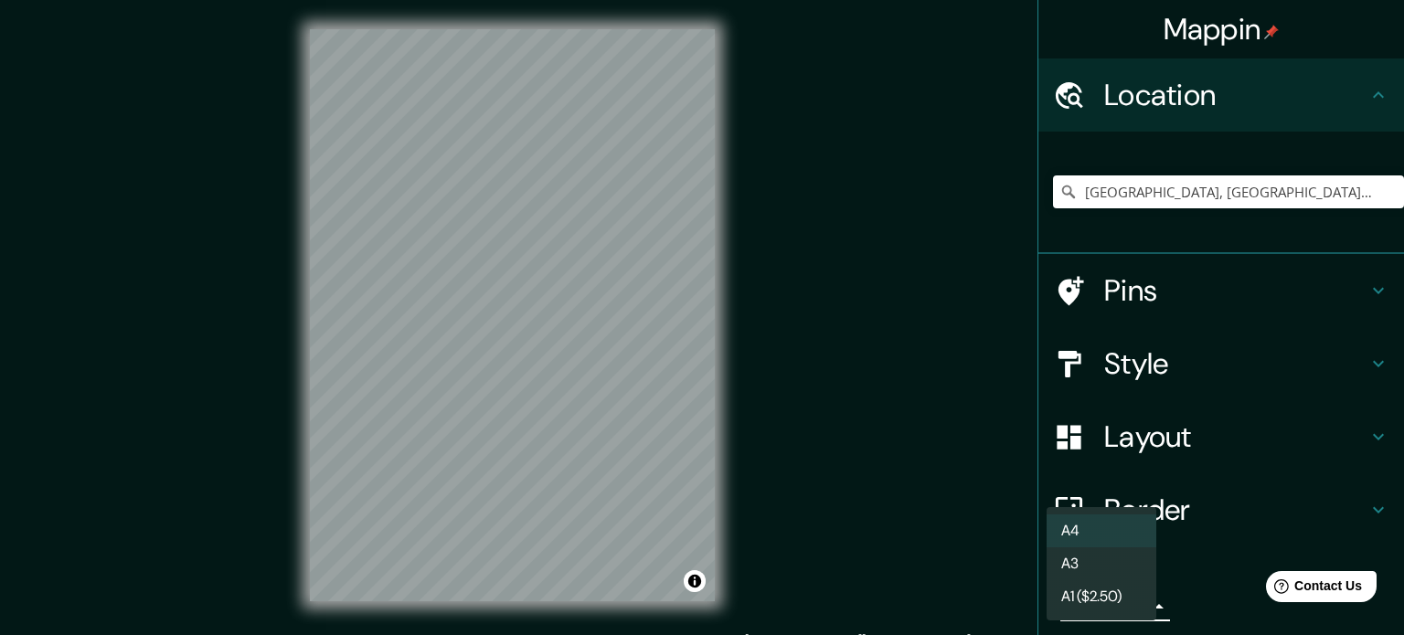
click at [1061, 607] on body "Mappin Location Lima, Provincia de Lima, Perú Lima Provincia de Lima, Perú Lima…" at bounding box center [702, 317] width 1404 height 635
click at [1097, 566] on li "A3" at bounding box center [1102, 564] width 110 height 33
type input "a4"
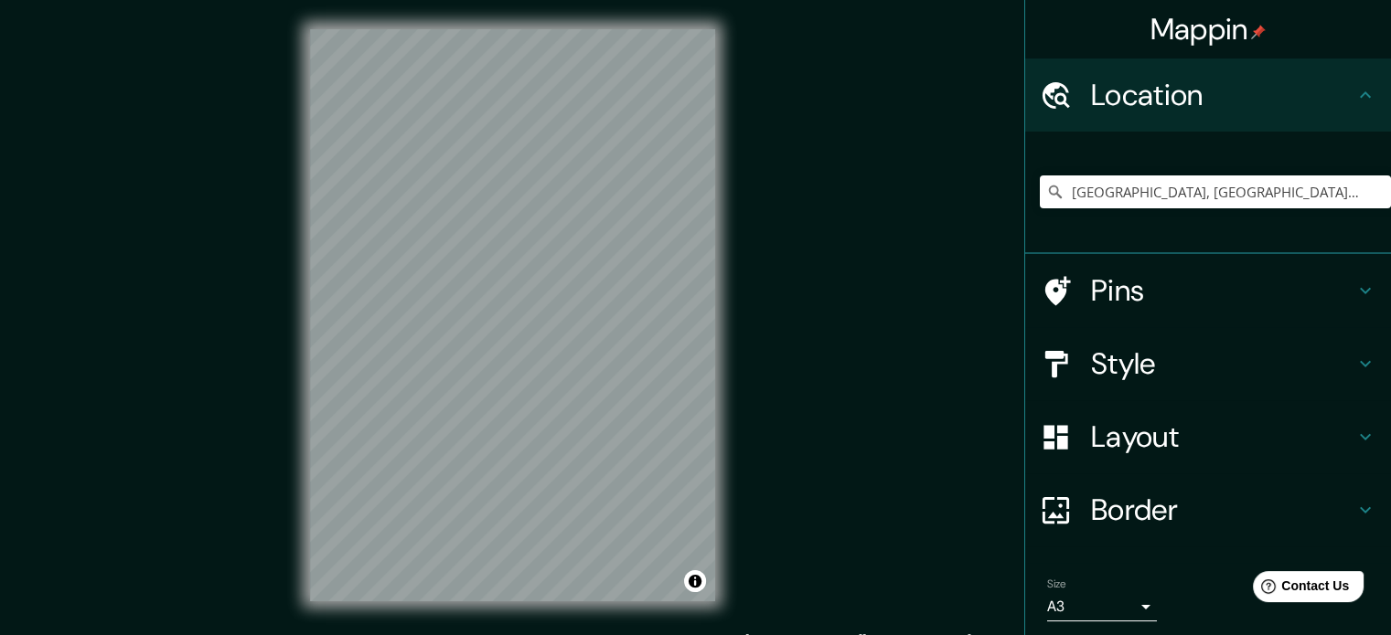
click at [307, 149] on div "© Mapbox © OpenStreetMap Improve this map" at bounding box center [513, 315] width 464 height 631
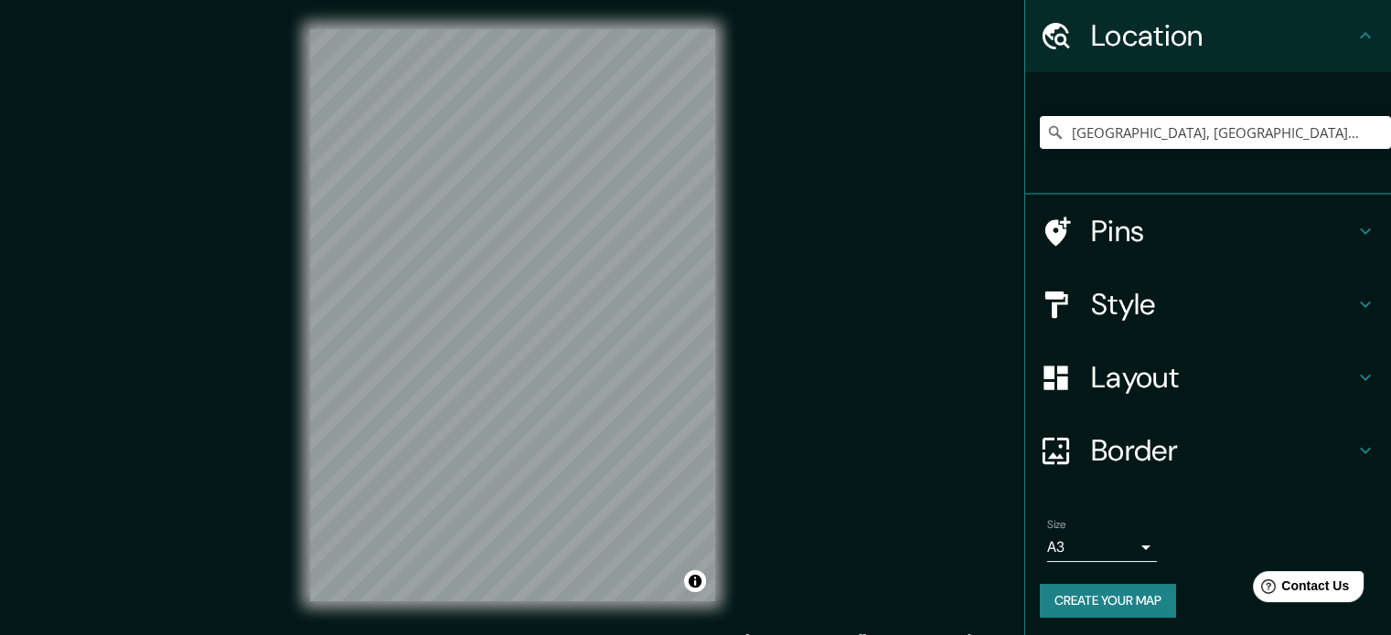
scroll to position [62, 0]
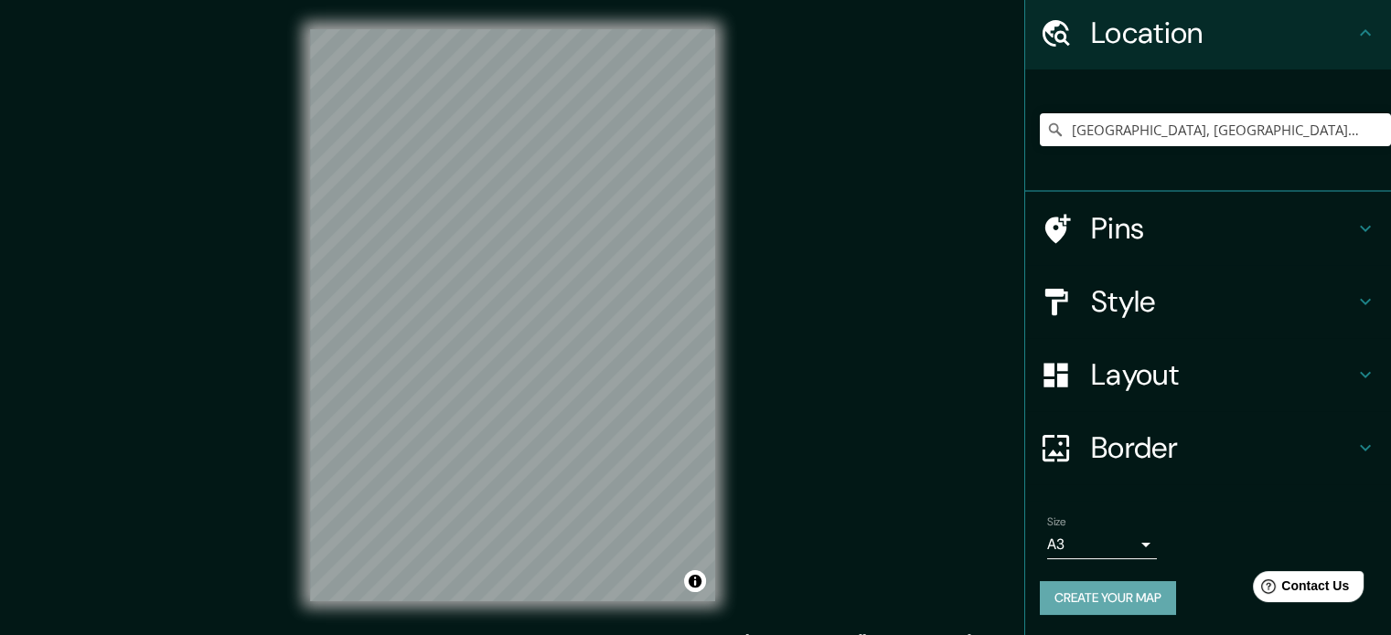
click at [1134, 594] on button "Create your map" at bounding box center [1108, 598] width 136 height 34
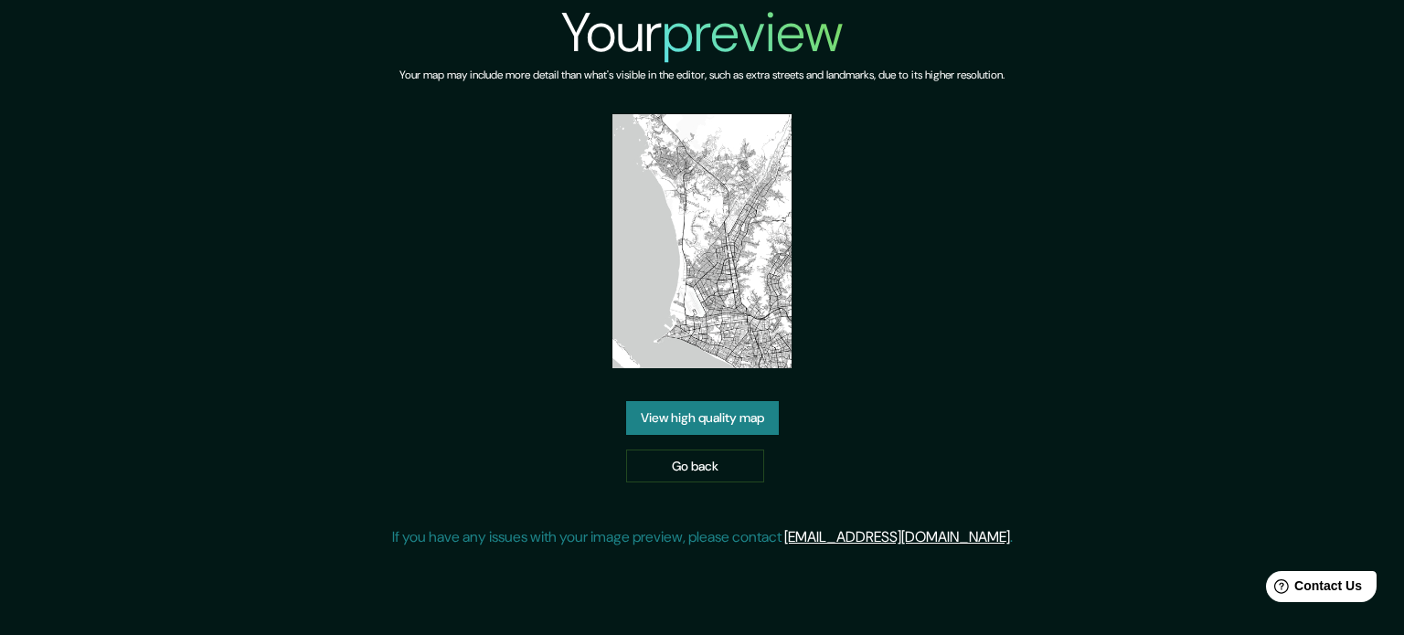
click at [739, 420] on link "View high quality map" at bounding box center [702, 418] width 153 height 34
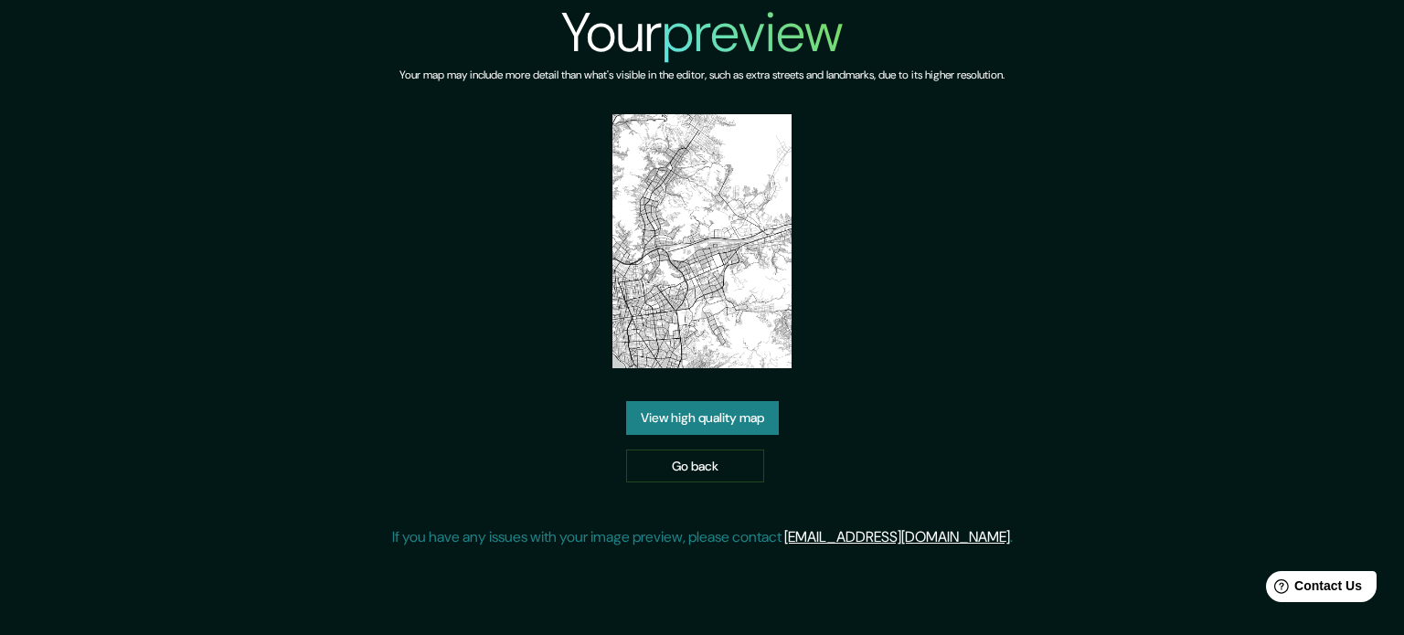
click at [696, 291] on img at bounding box center [703, 241] width 180 height 254
click at [717, 412] on link "View high quality map" at bounding box center [702, 418] width 153 height 34
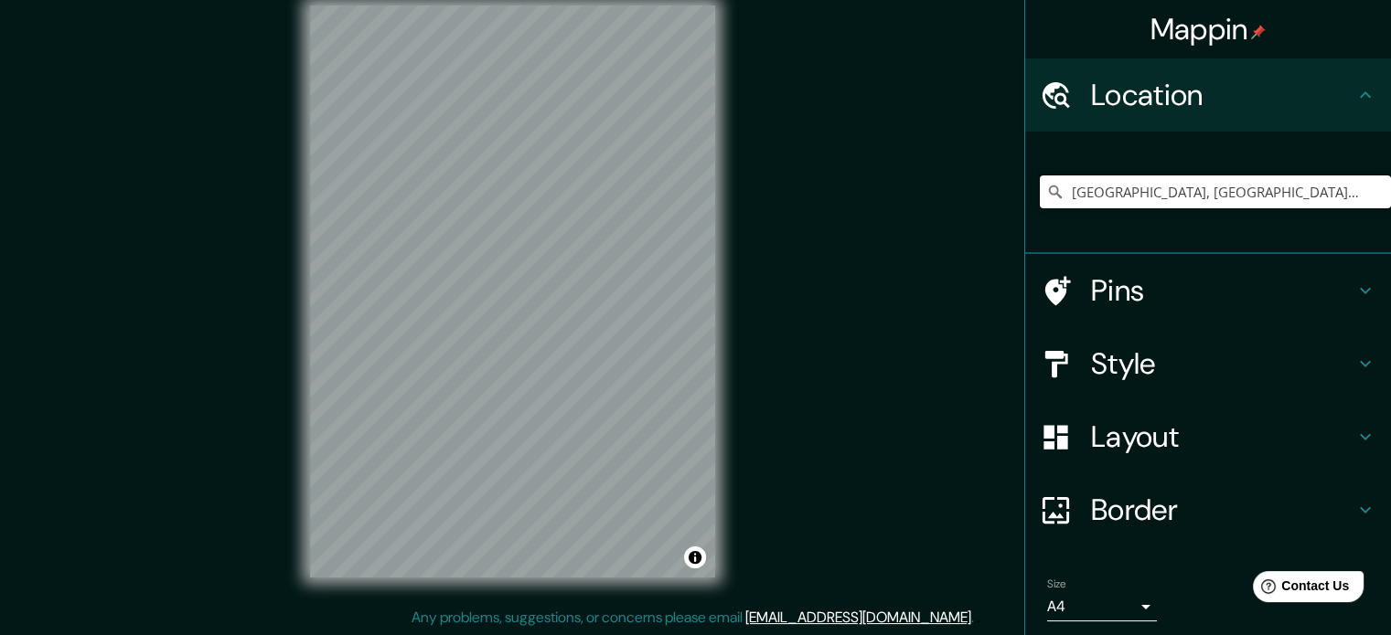
click at [1069, 197] on input "Lima, Provincia de Lima, Perú" at bounding box center [1215, 192] width 351 height 33
drag, startPoint x: 1243, startPoint y: 193, endPoint x: 958, endPoint y: 208, distance: 285.7
click at [958, 208] on div "Mappin Location Lima, Provincia de Lima, Perú Pins Style Layout Border Choose a…" at bounding box center [695, 306] width 1391 height 660
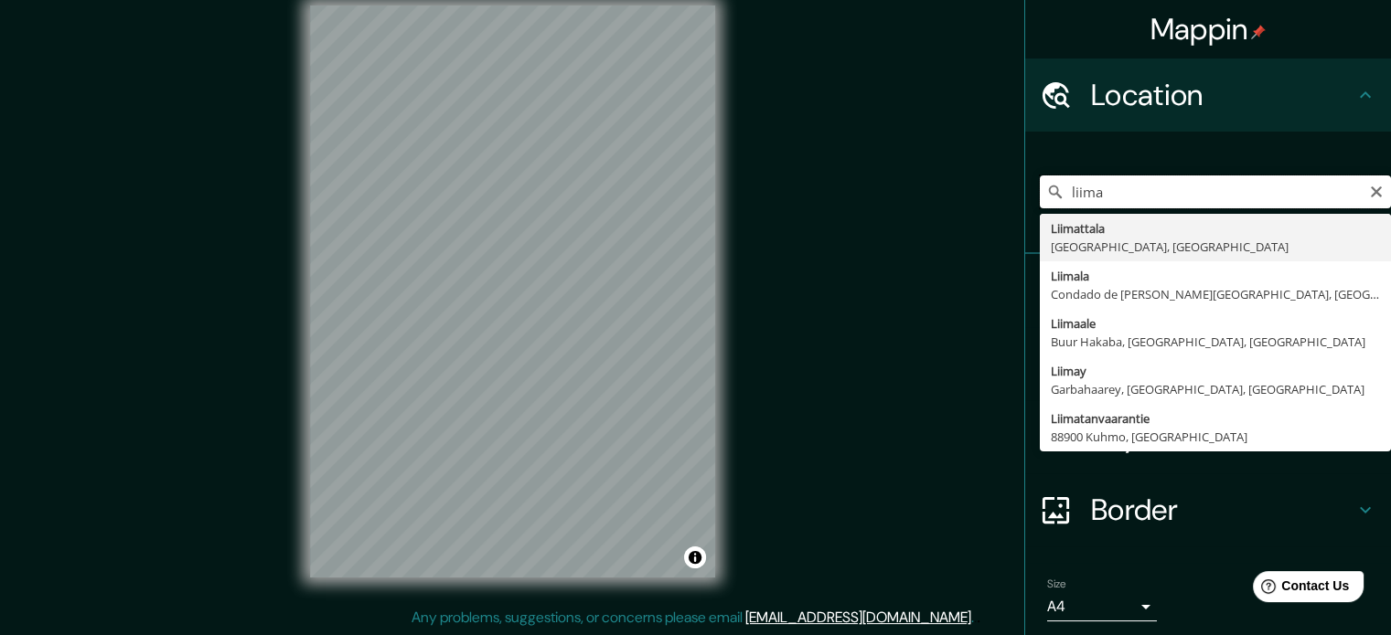
click at [1068, 188] on input "liima" at bounding box center [1215, 192] width 351 height 33
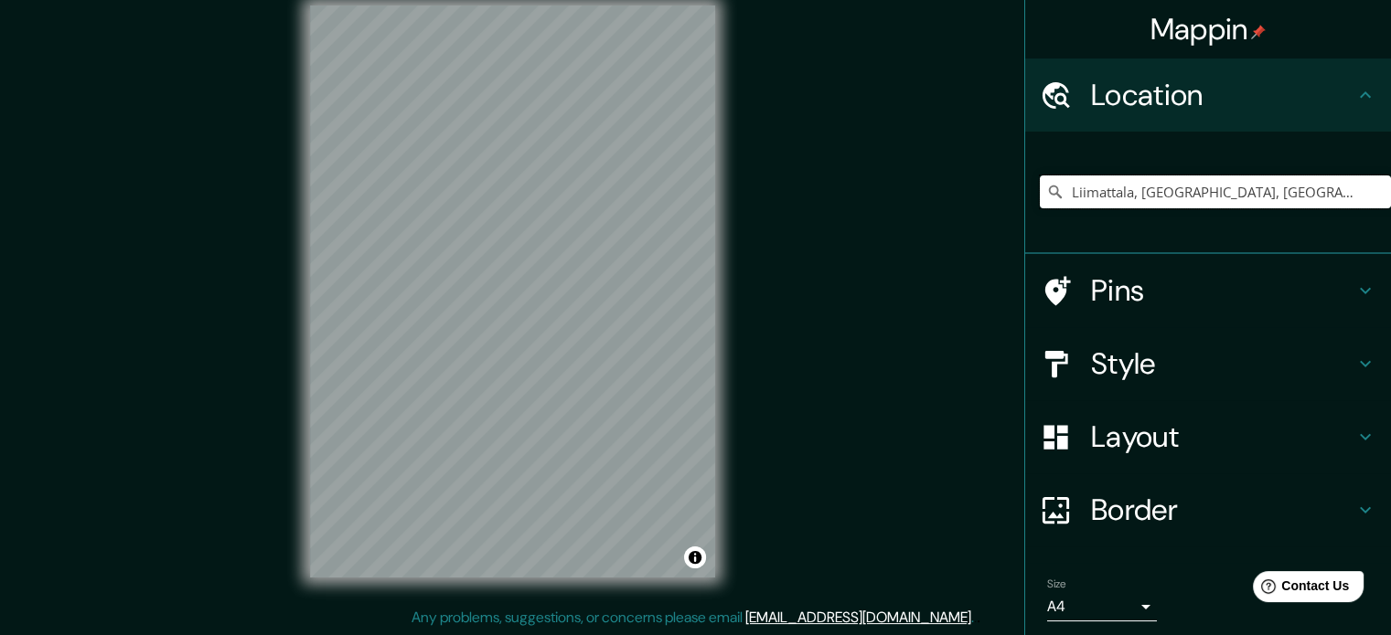
drag, startPoint x: 1051, startPoint y: 186, endPoint x: 1400, endPoint y: 160, distance: 350.2
click at [1390, 160] on html "Mappin Location Liimattala, Finlandia Central, Finlandia Liimattala Finlandia C…" at bounding box center [695, 293] width 1391 height 635
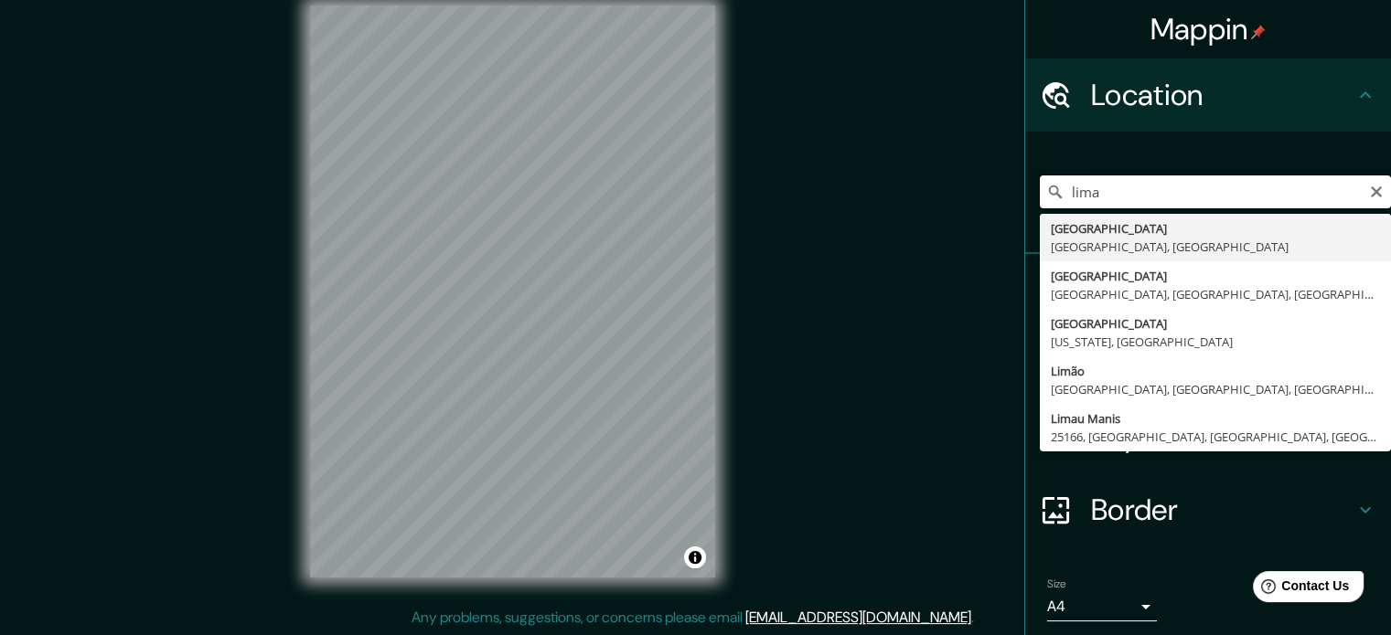
type input "Lima, Provincia de Lima, Perú"
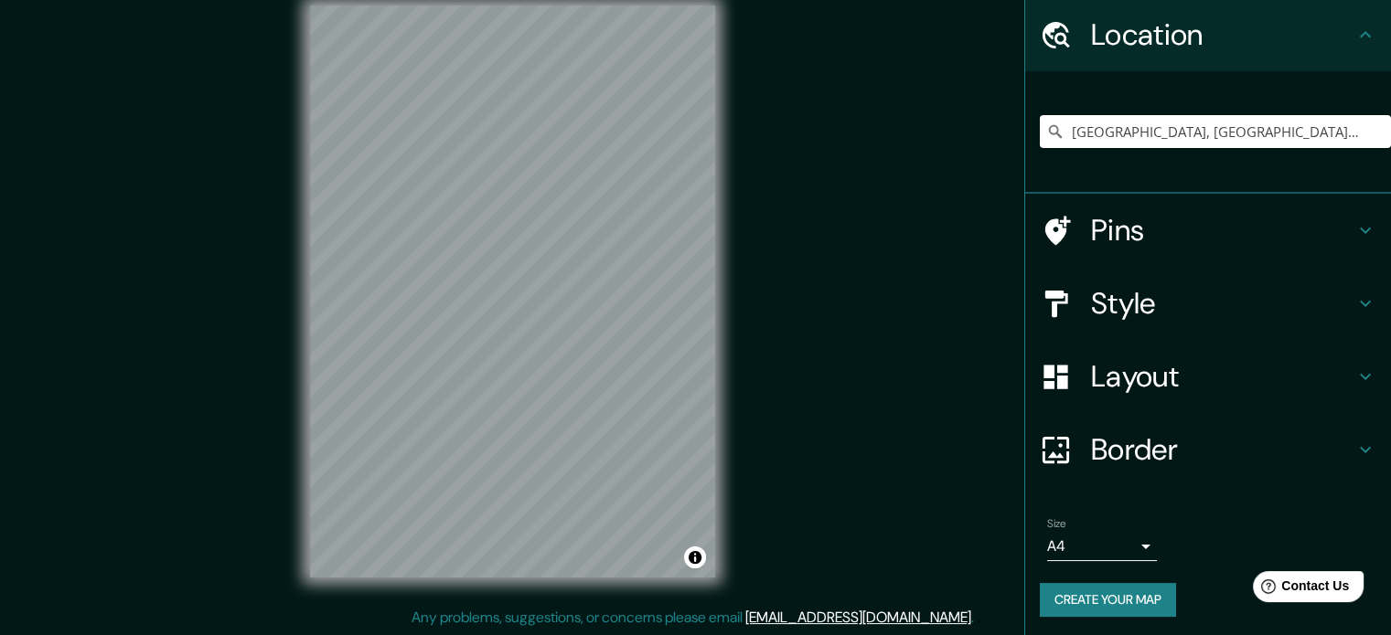
scroll to position [62, 0]
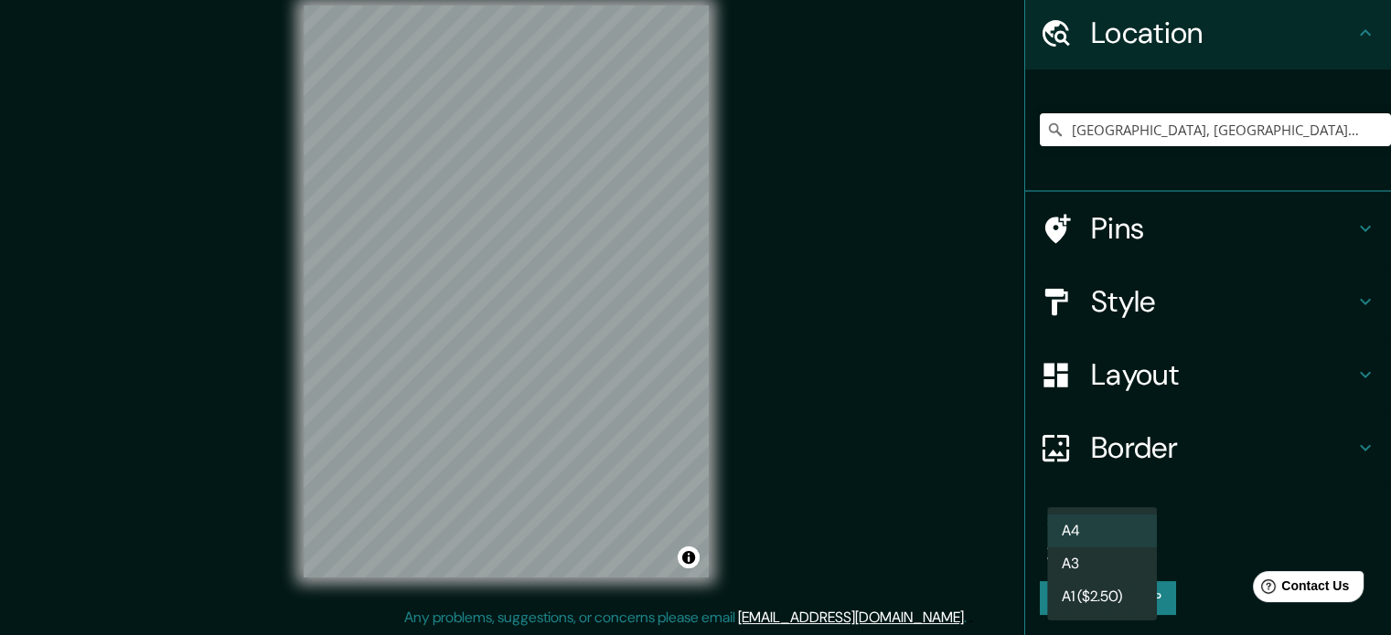
click at [1122, 545] on body "Mappin Location Lima, Provincia de Lima, Perú Lima Provincia de Lima, Perú Lima…" at bounding box center [695, 293] width 1391 height 635
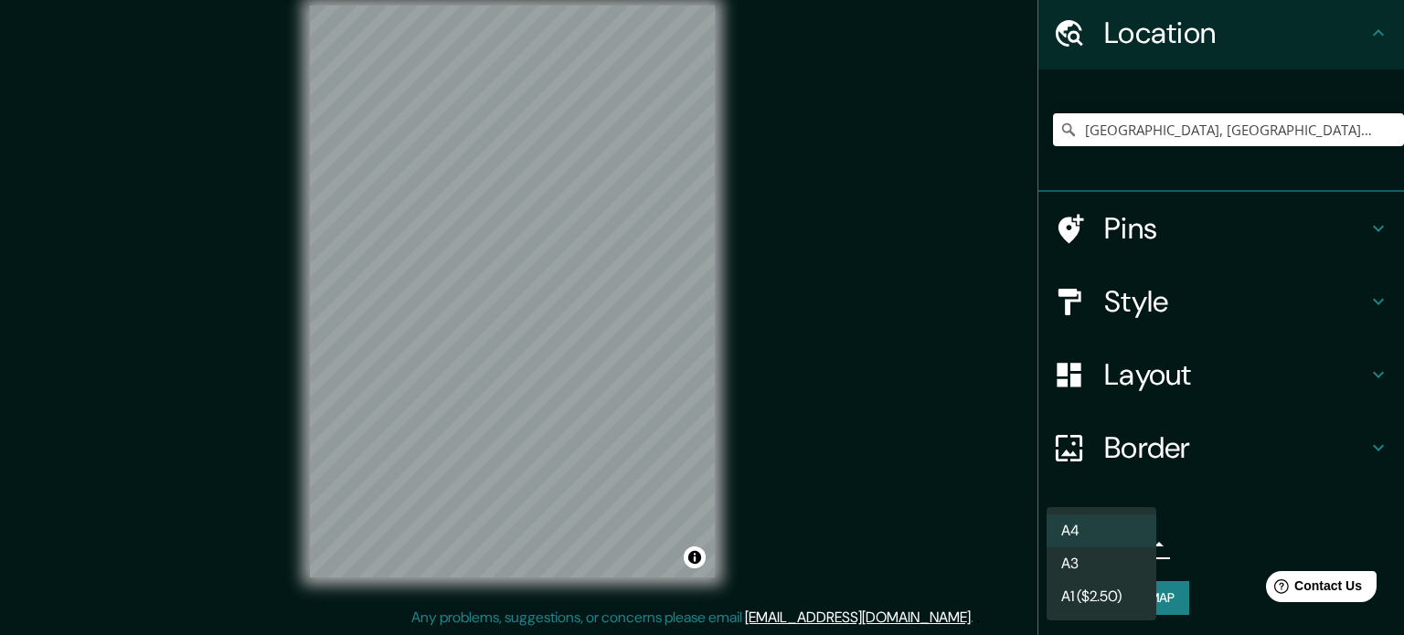
click at [1094, 566] on li "A3" at bounding box center [1102, 564] width 110 height 33
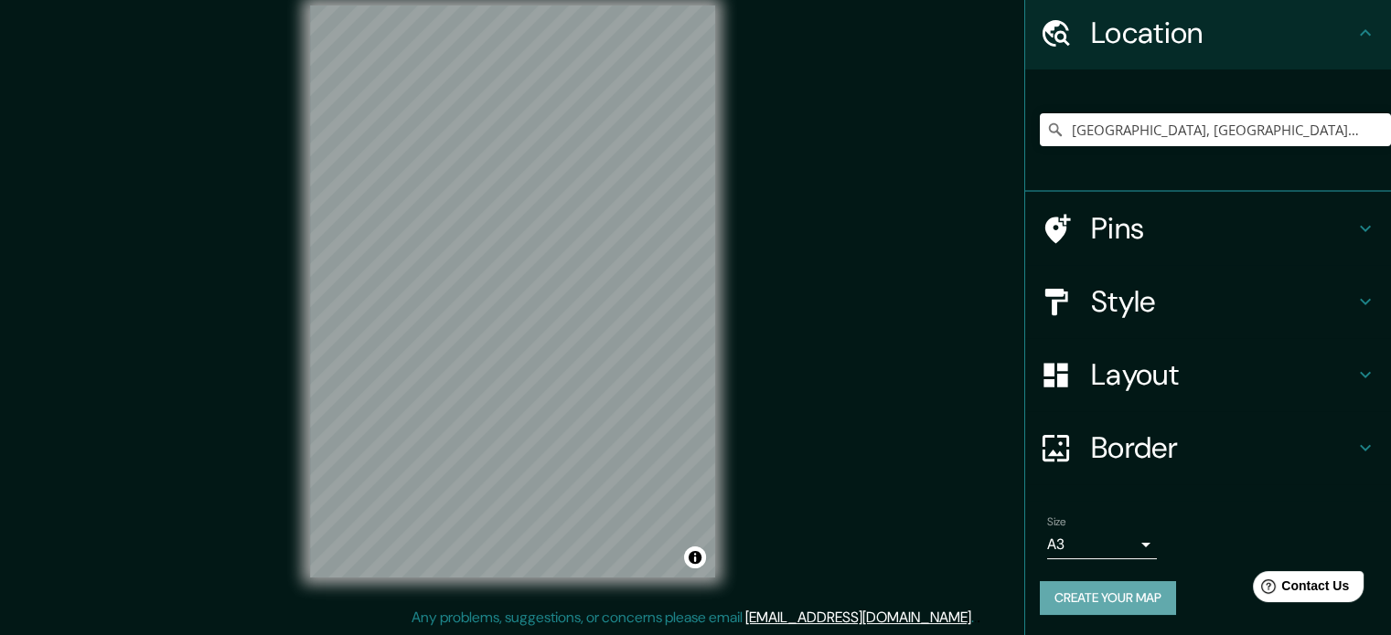
click at [1105, 594] on button "Create your map" at bounding box center [1108, 598] width 136 height 34
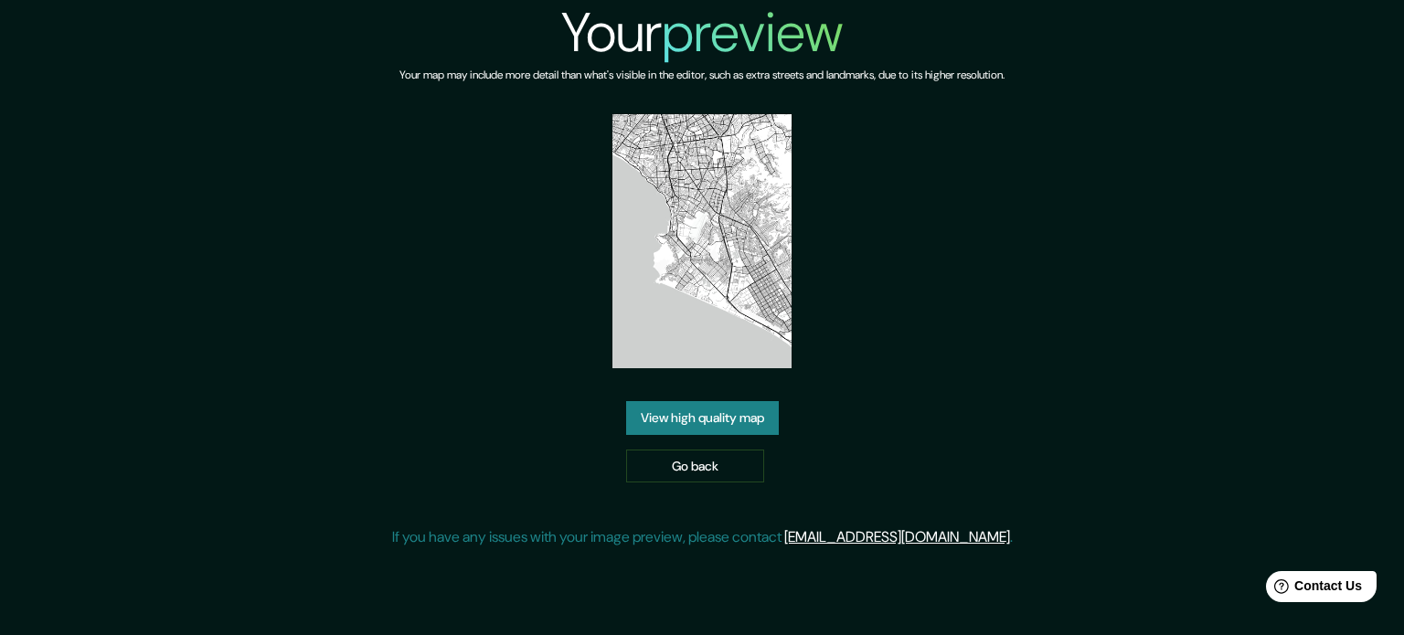
click at [735, 420] on link "View high quality map" at bounding box center [702, 418] width 153 height 34
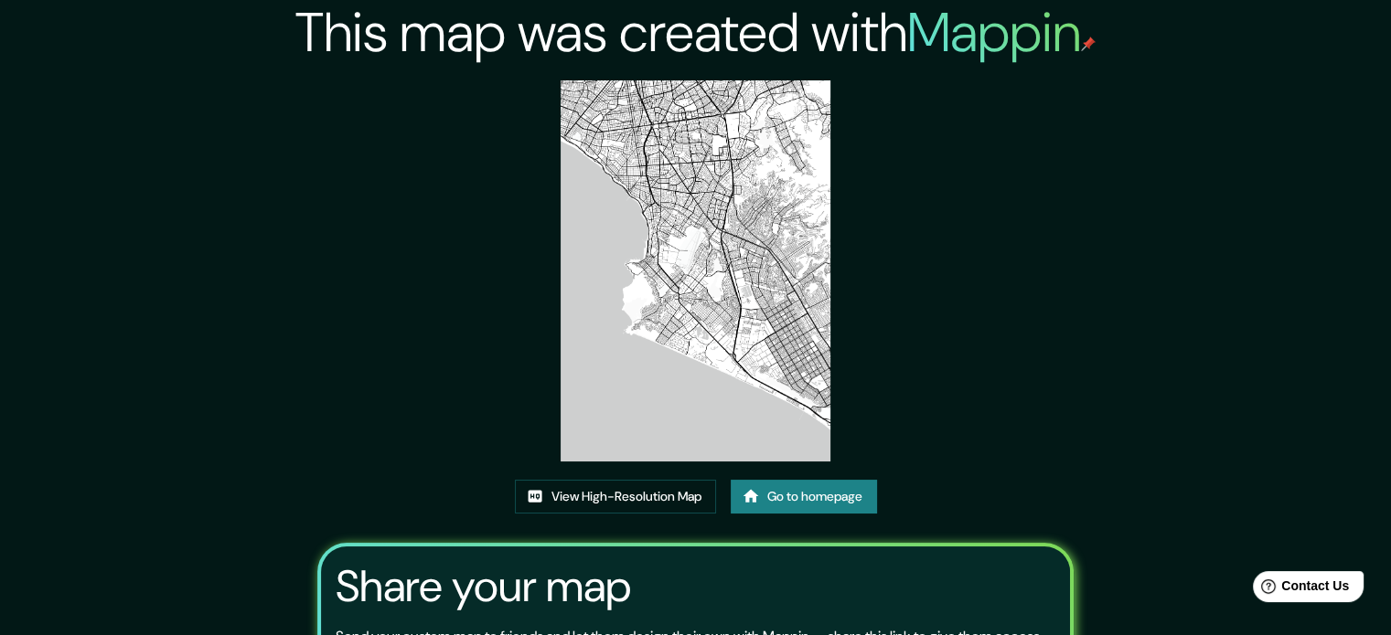
click at [812, 484] on link "Go to homepage" at bounding box center [804, 497] width 146 height 34
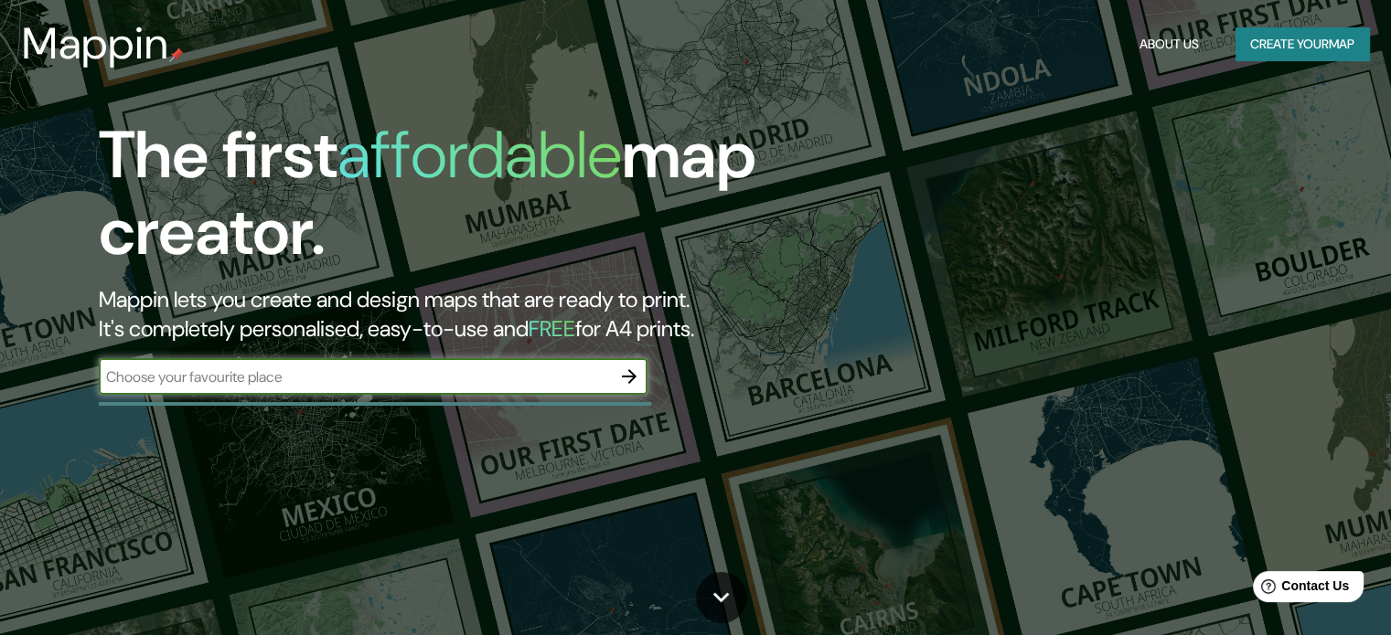
click at [538, 379] on input "text" at bounding box center [355, 377] width 512 height 21
click at [624, 384] on icon "button" at bounding box center [629, 377] width 22 height 22
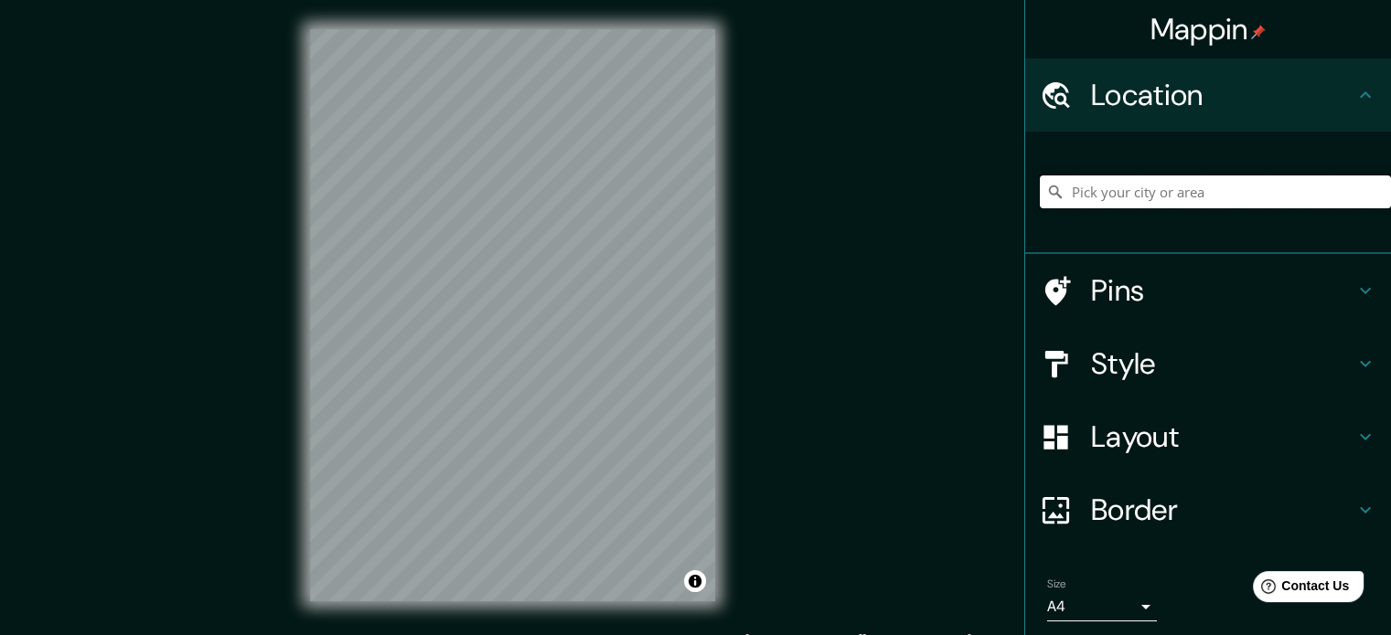
click at [1106, 189] on input "Pick your city or area" at bounding box center [1215, 192] width 351 height 33
type input "[GEOGRAPHIC_DATA], [GEOGRAPHIC_DATA], [GEOGRAPHIC_DATA]"
click at [1093, 612] on body "Mappin Location Lima, Provincia de Lima, Perú Lima Provincia de Lima, Perú Lima…" at bounding box center [695, 317] width 1391 height 635
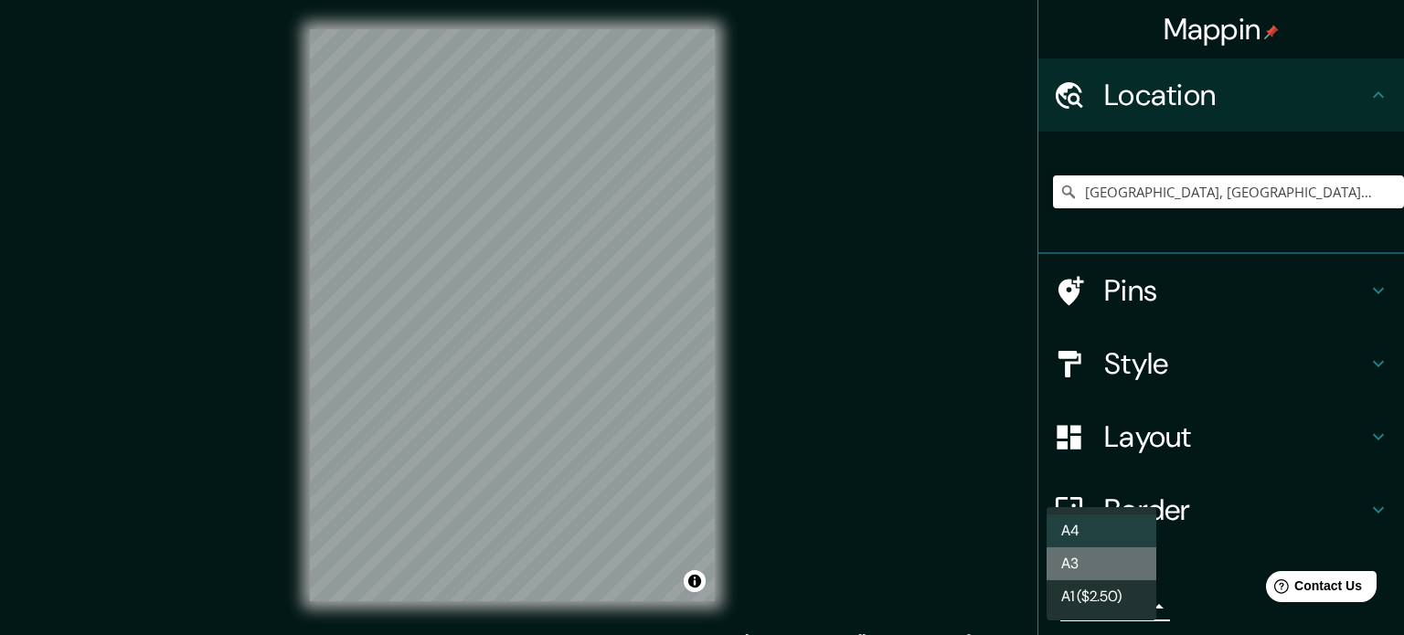
click at [1113, 556] on li "A3" at bounding box center [1102, 564] width 110 height 33
type input "a4"
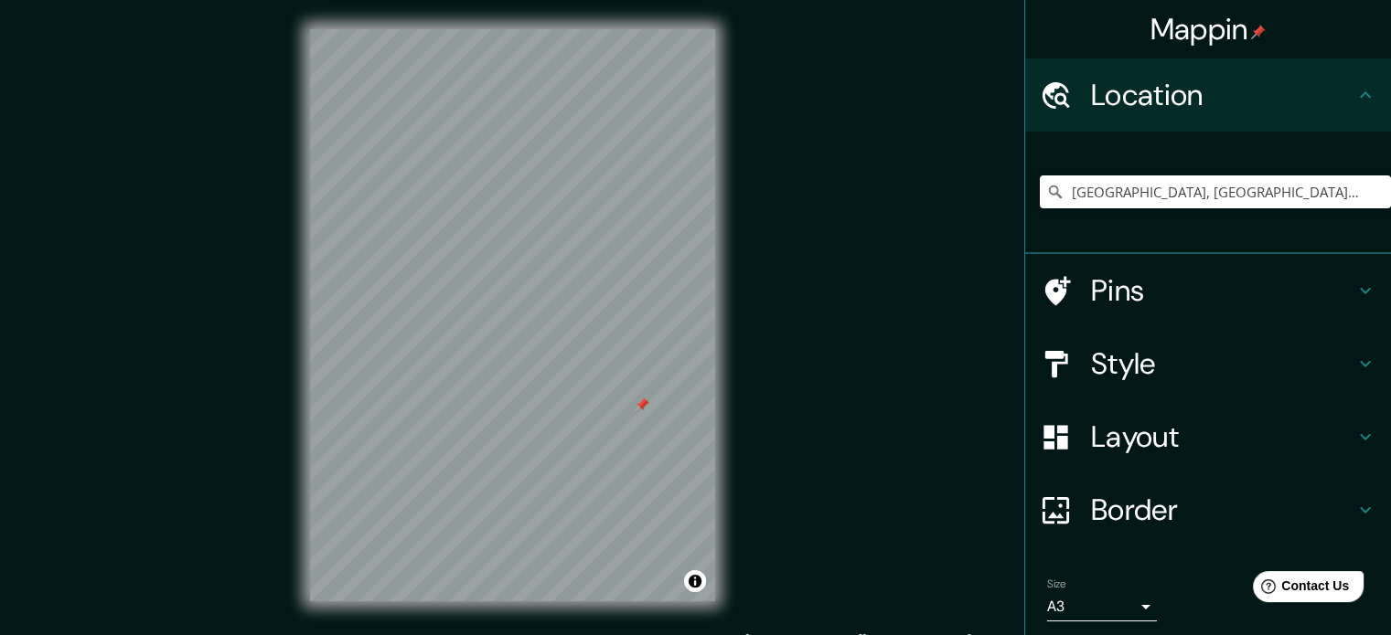
click at [1127, 438] on h4 "Layout" at bounding box center [1222, 437] width 263 height 37
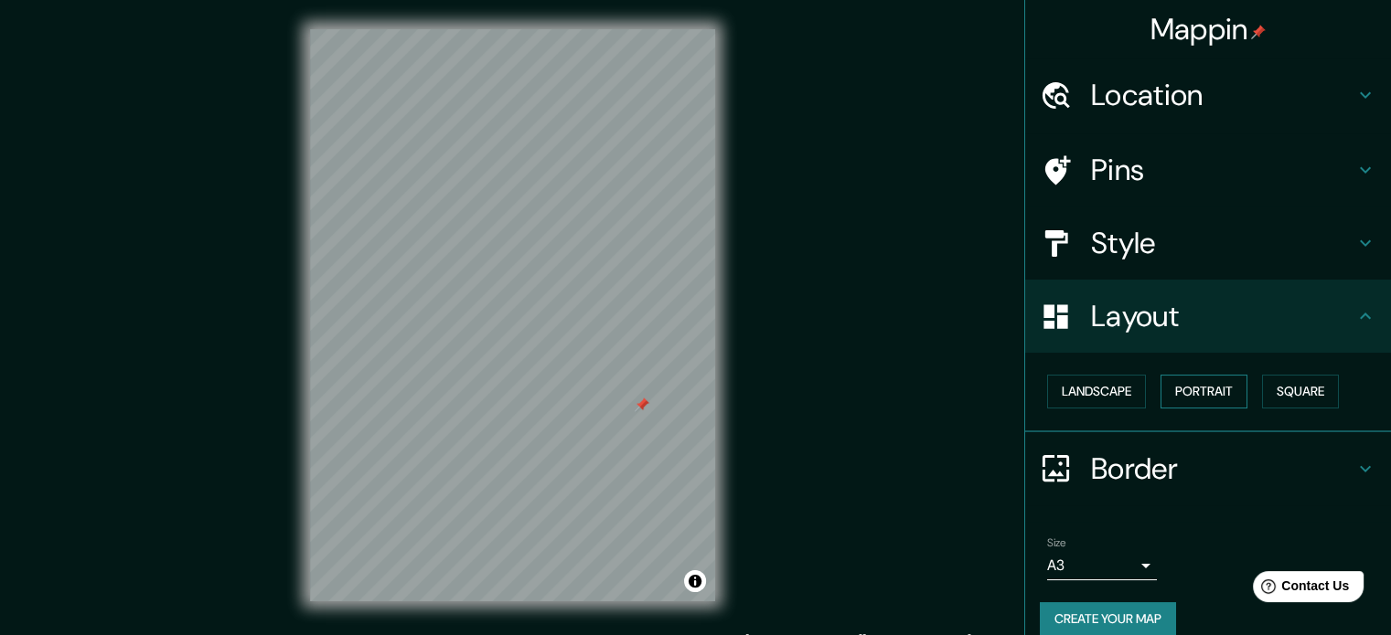
click at [1174, 393] on button "Portrait" at bounding box center [1203, 392] width 87 height 34
click at [1093, 394] on button "Landscape" at bounding box center [1096, 392] width 99 height 34
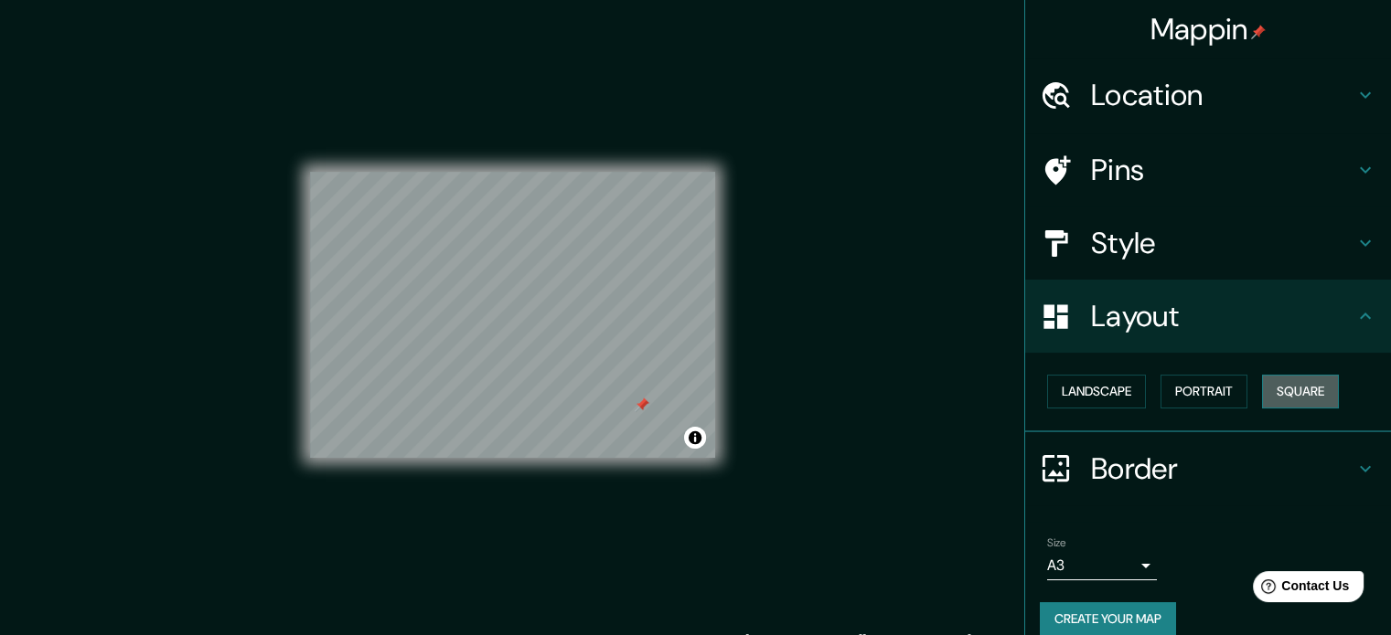
click at [1301, 384] on button "Square" at bounding box center [1300, 392] width 77 height 34
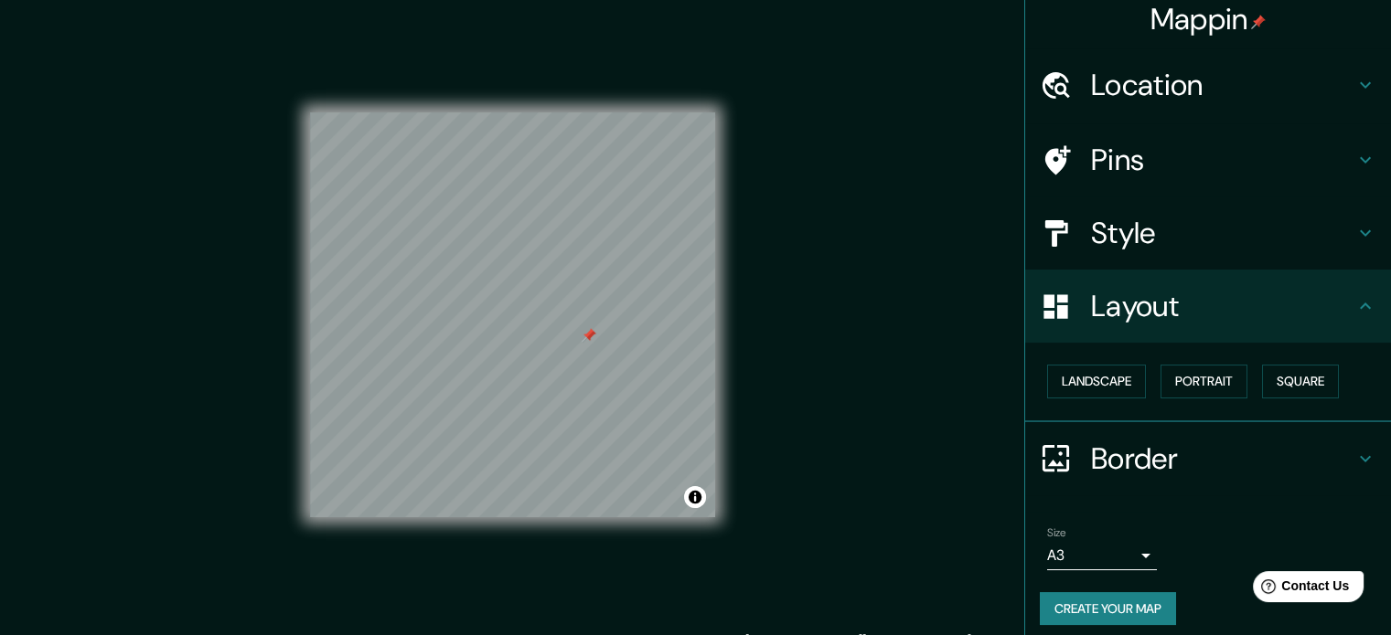
scroll to position [20, 0]
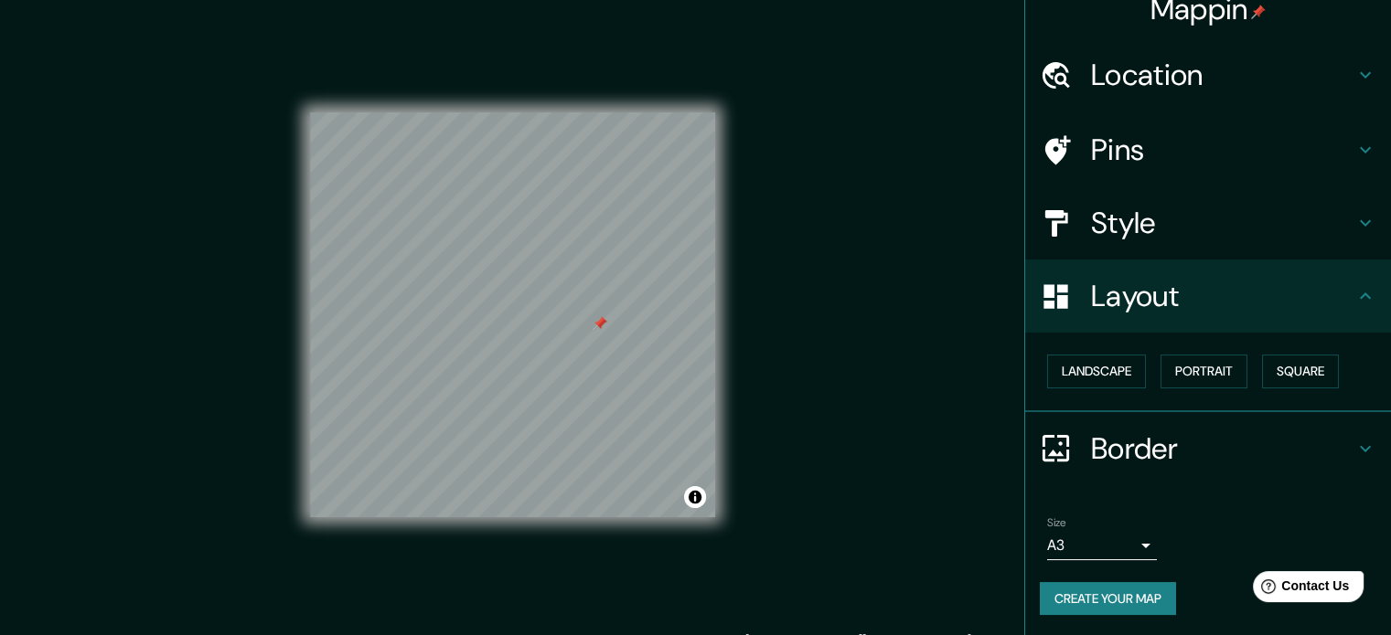
click at [600, 112] on div at bounding box center [512, 112] width 405 height 0
click at [600, 328] on div at bounding box center [598, 322] width 15 height 15
click at [610, 325] on div at bounding box center [607, 321] width 15 height 15
click at [625, 315] on div at bounding box center [632, 322] width 15 height 15
click at [625, 312] on div at bounding box center [621, 312] width 15 height 15
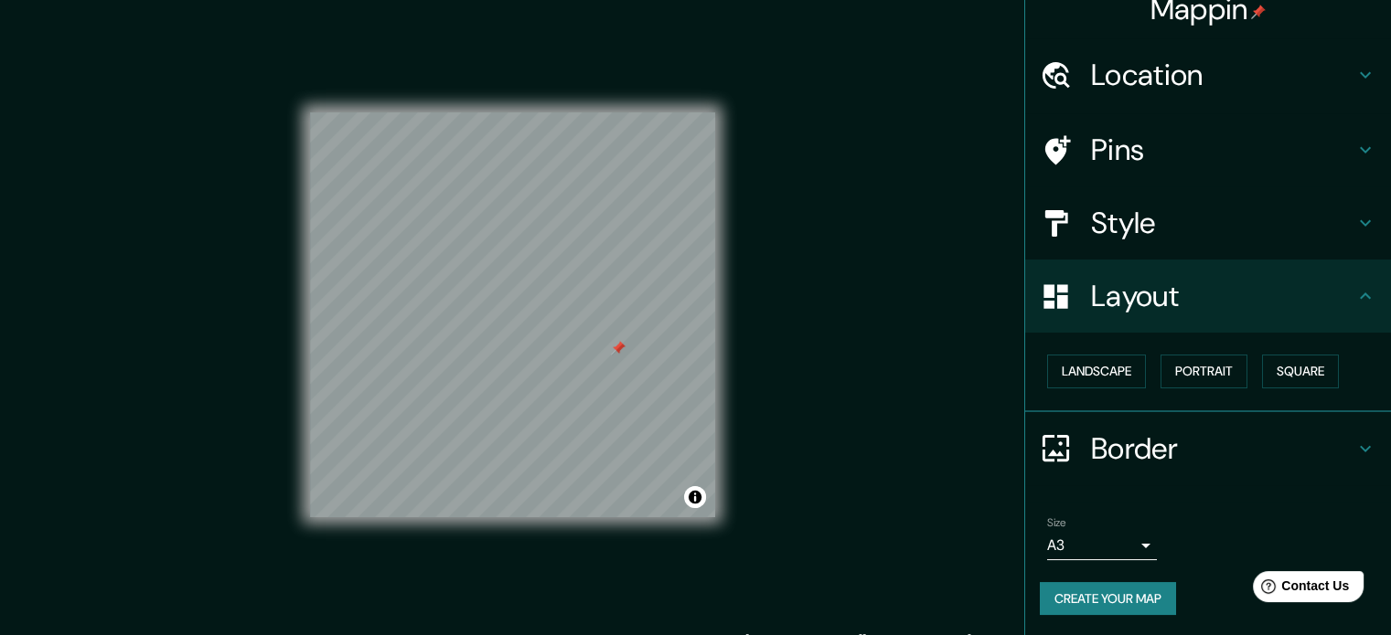
click at [620, 348] on div at bounding box center [618, 348] width 15 height 15
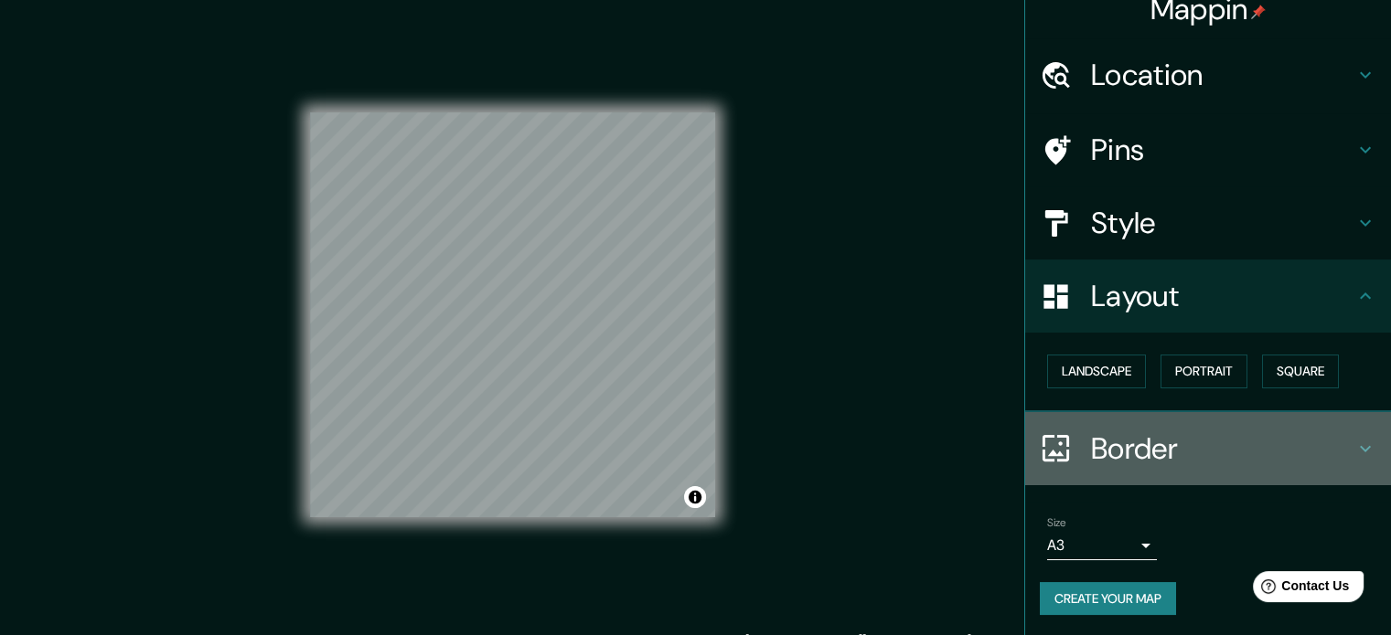
click at [1141, 459] on h4 "Border" at bounding box center [1222, 449] width 263 height 37
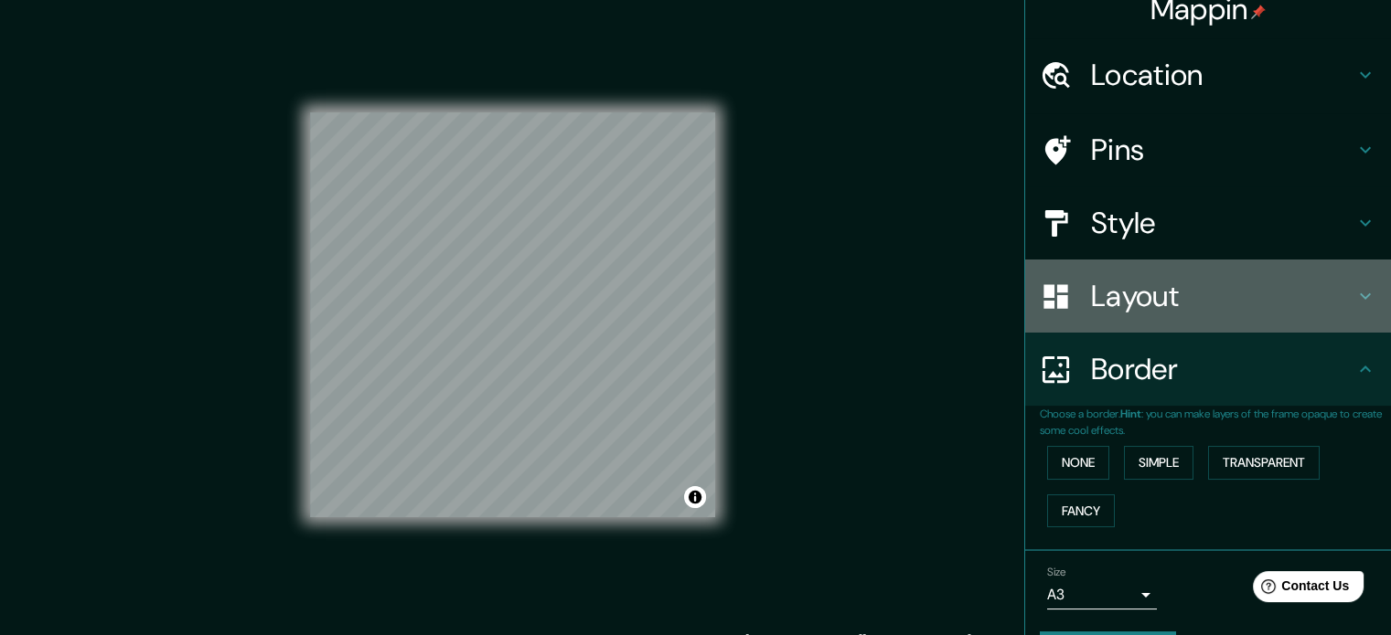
click at [1152, 322] on div "Layout" at bounding box center [1208, 296] width 366 height 73
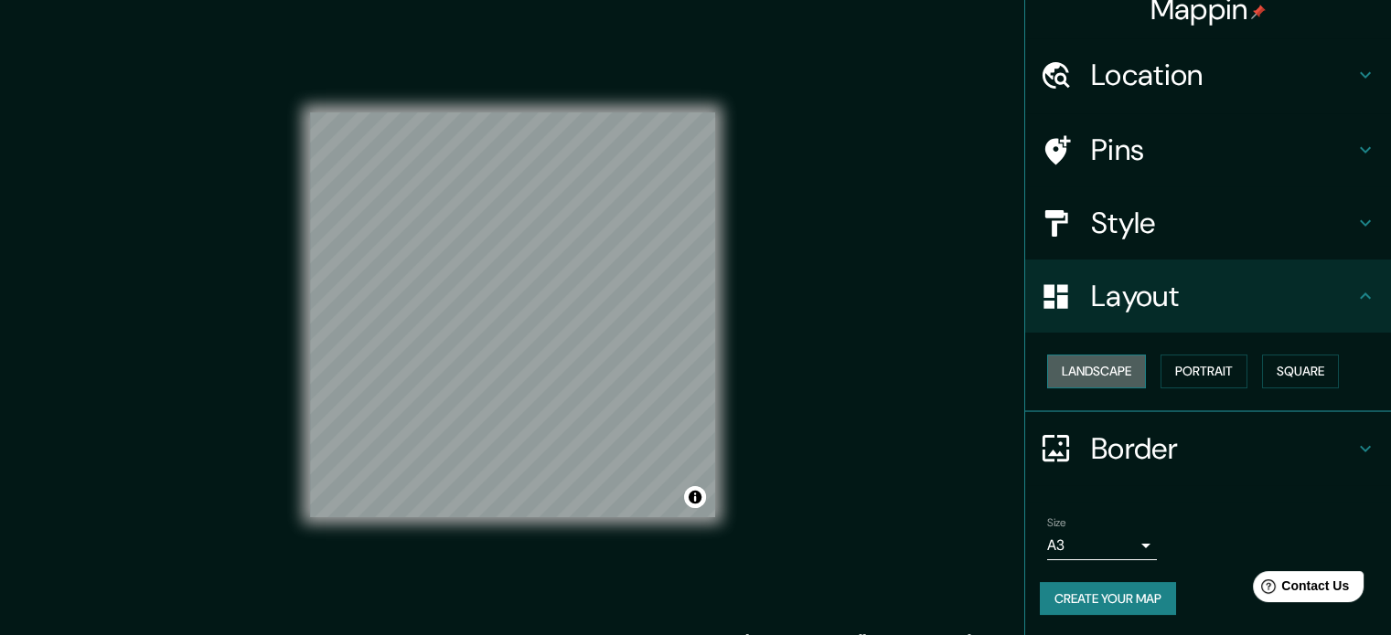
click at [1098, 379] on button "Landscape" at bounding box center [1096, 372] width 99 height 34
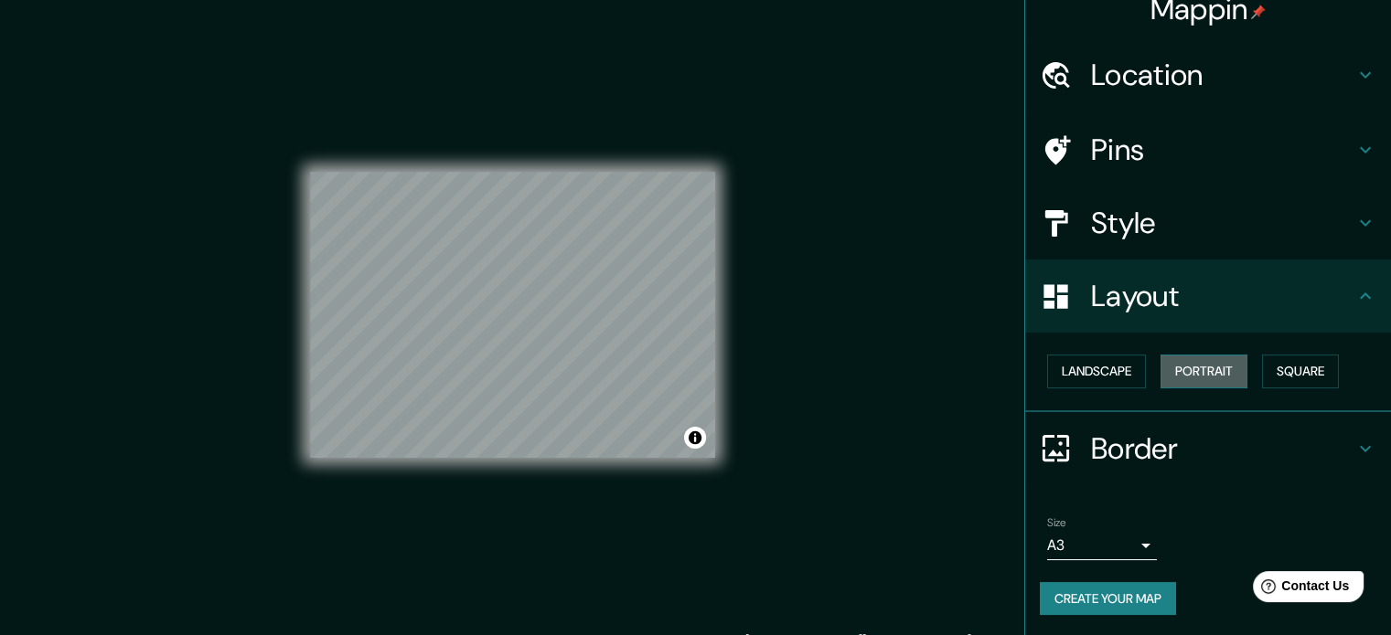
click at [1204, 379] on button "Portrait" at bounding box center [1203, 372] width 87 height 34
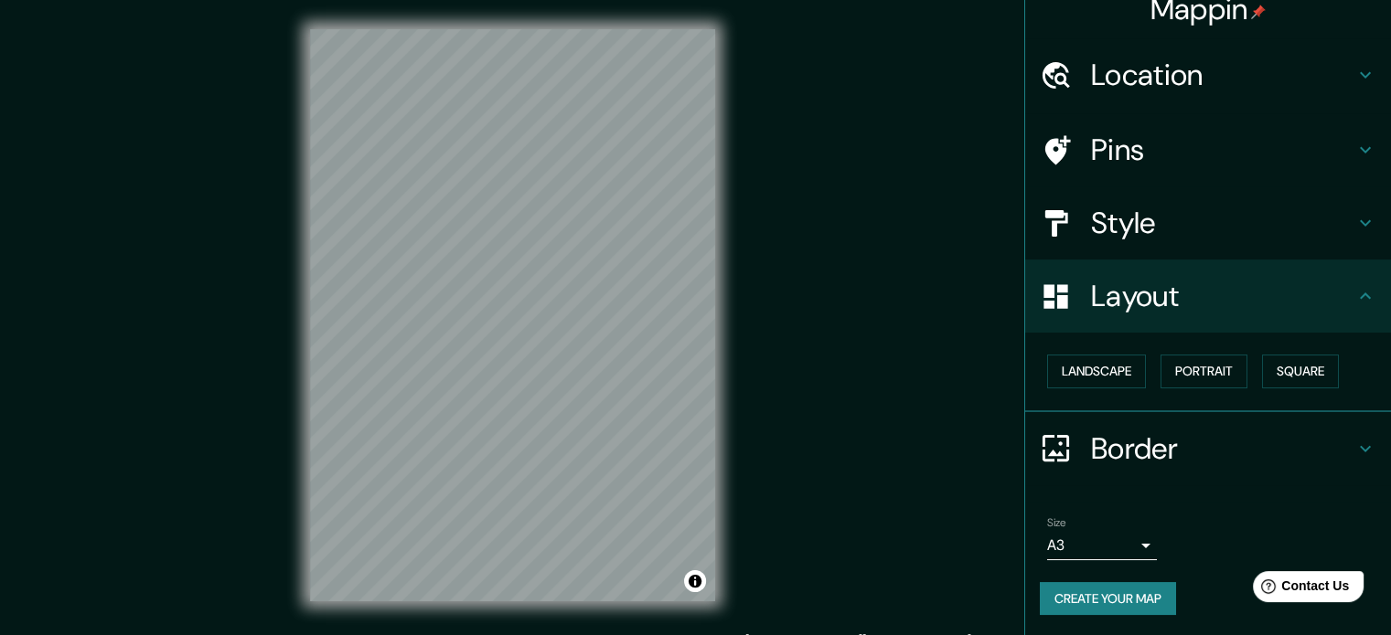
click at [1130, 222] on h4 "Style" at bounding box center [1222, 223] width 263 height 37
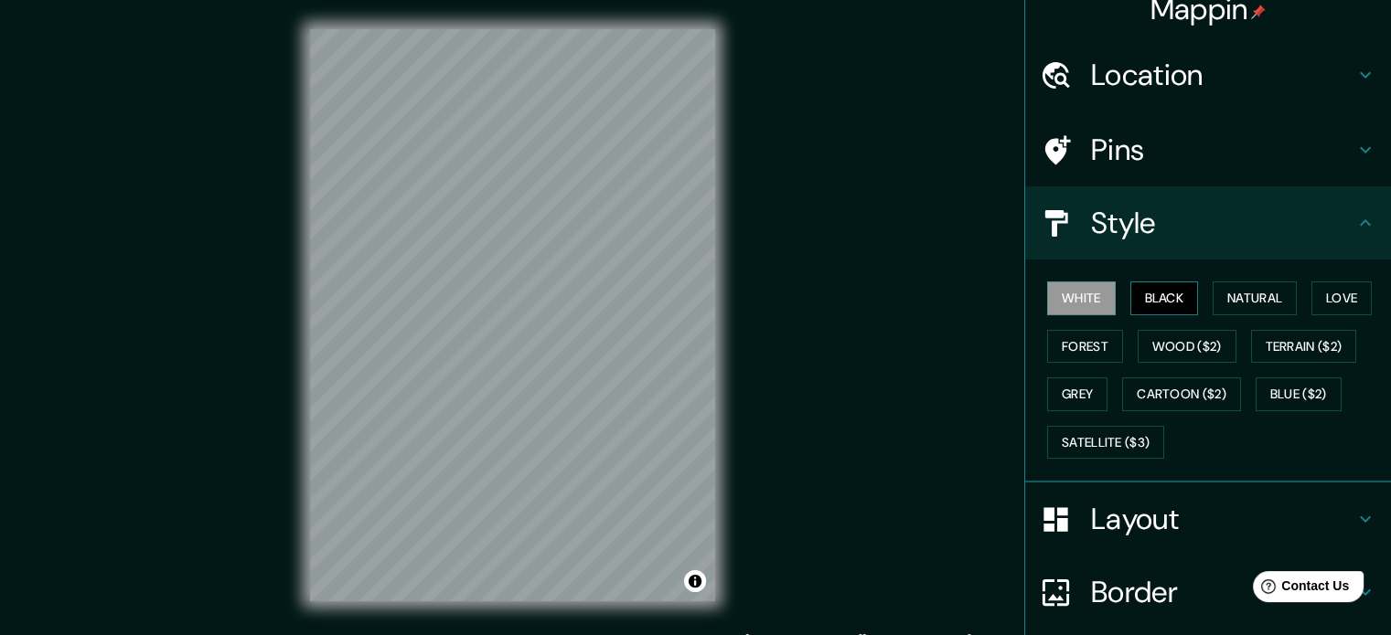
click at [1162, 295] on button "Black" at bounding box center [1164, 299] width 69 height 34
click at [1219, 299] on button "Natural" at bounding box center [1254, 299] width 84 height 34
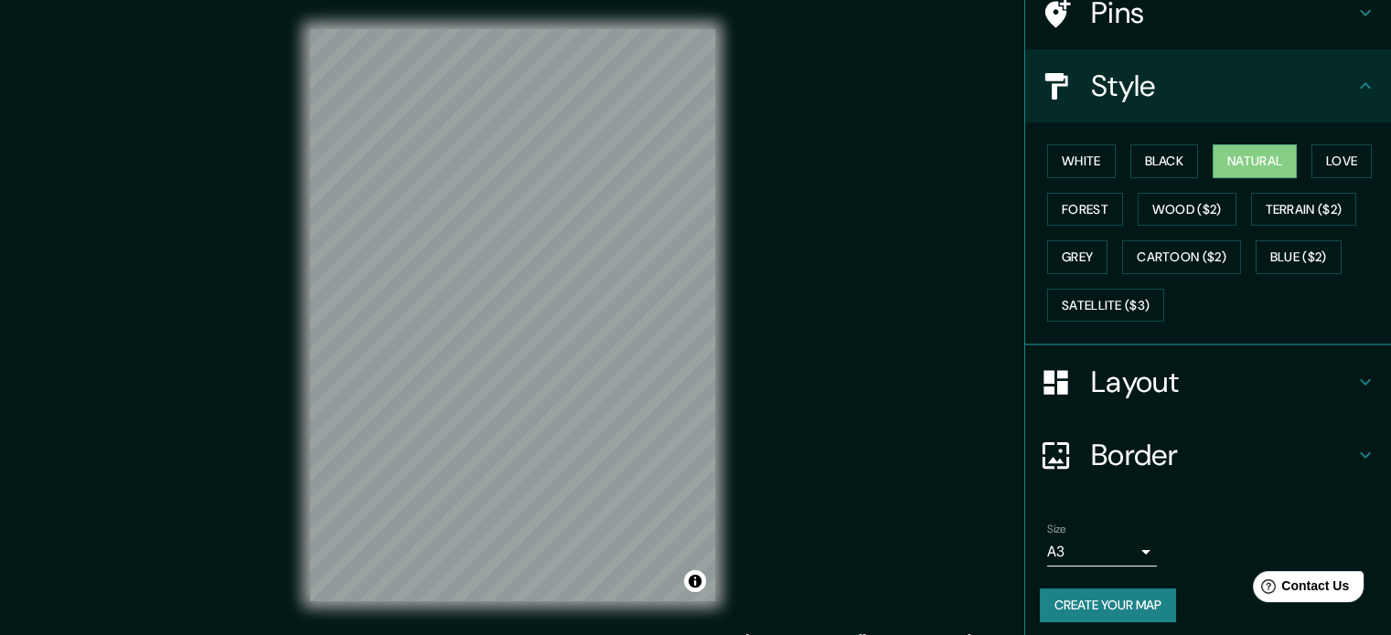
scroll to position [163, 0]
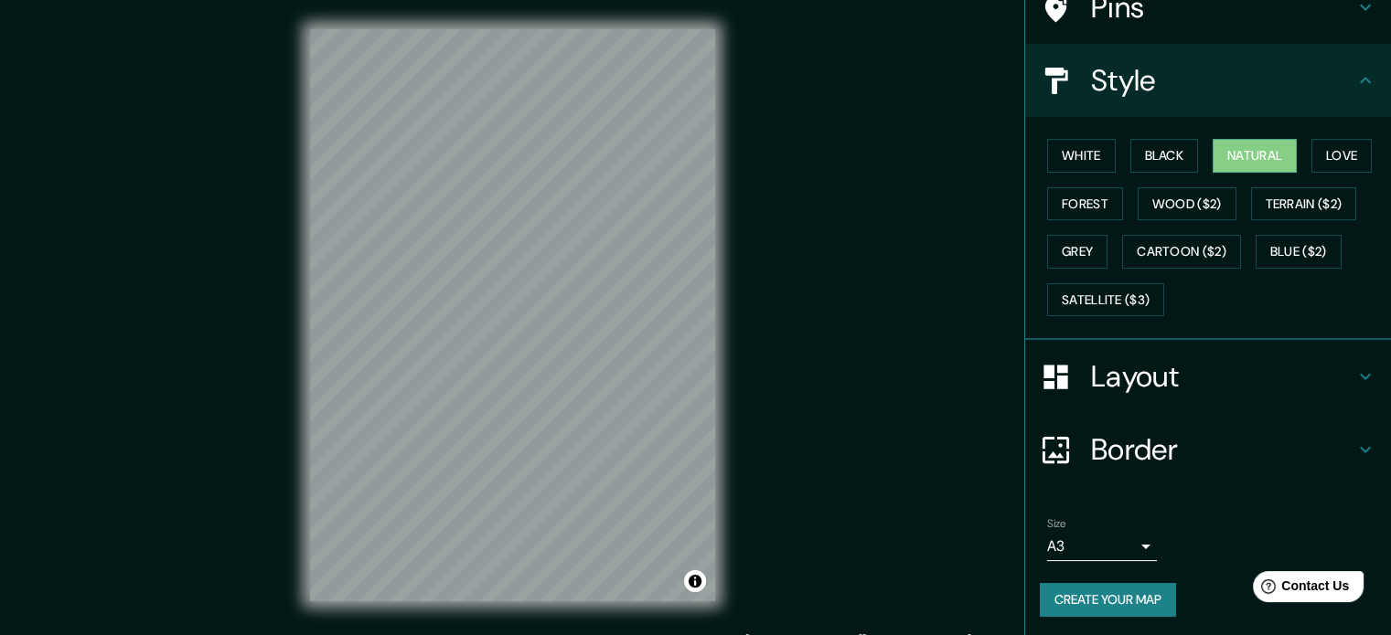
click at [1069, 588] on button "Create your map" at bounding box center [1108, 600] width 136 height 34
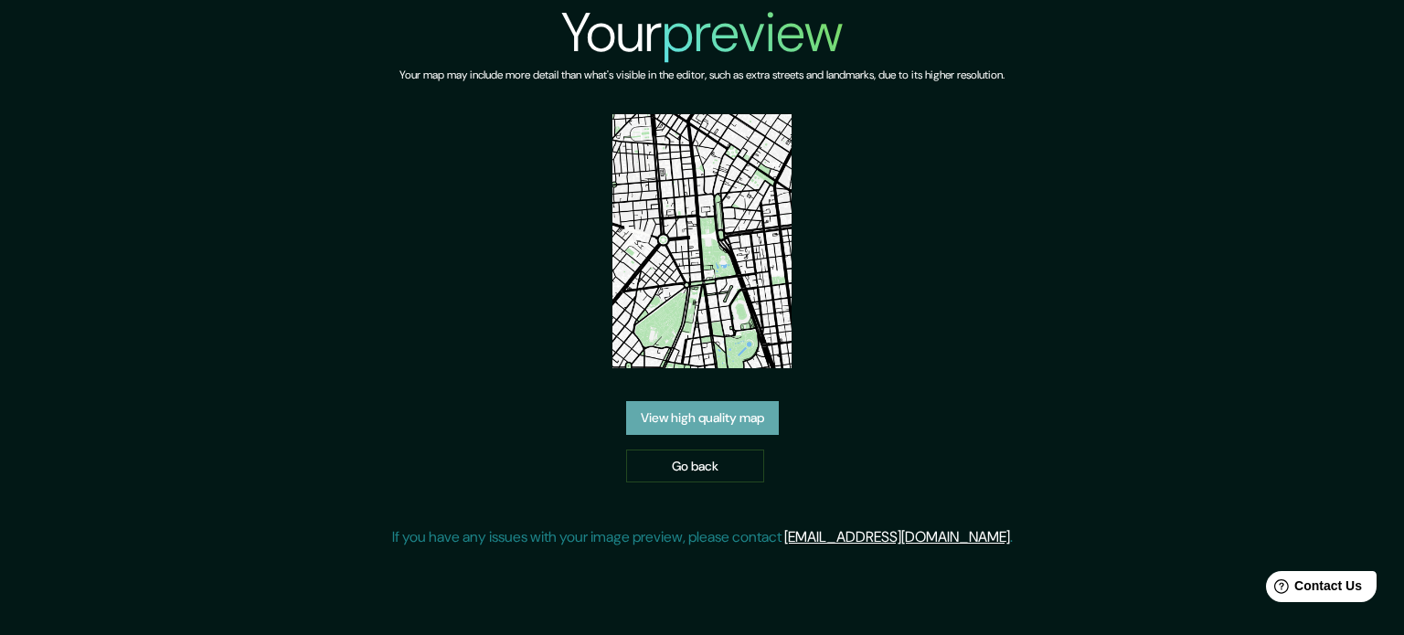
click at [713, 414] on link "View high quality map" at bounding box center [702, 418] width 153 height 34
